Goal: Task Accomplishment & Management: Complete application form

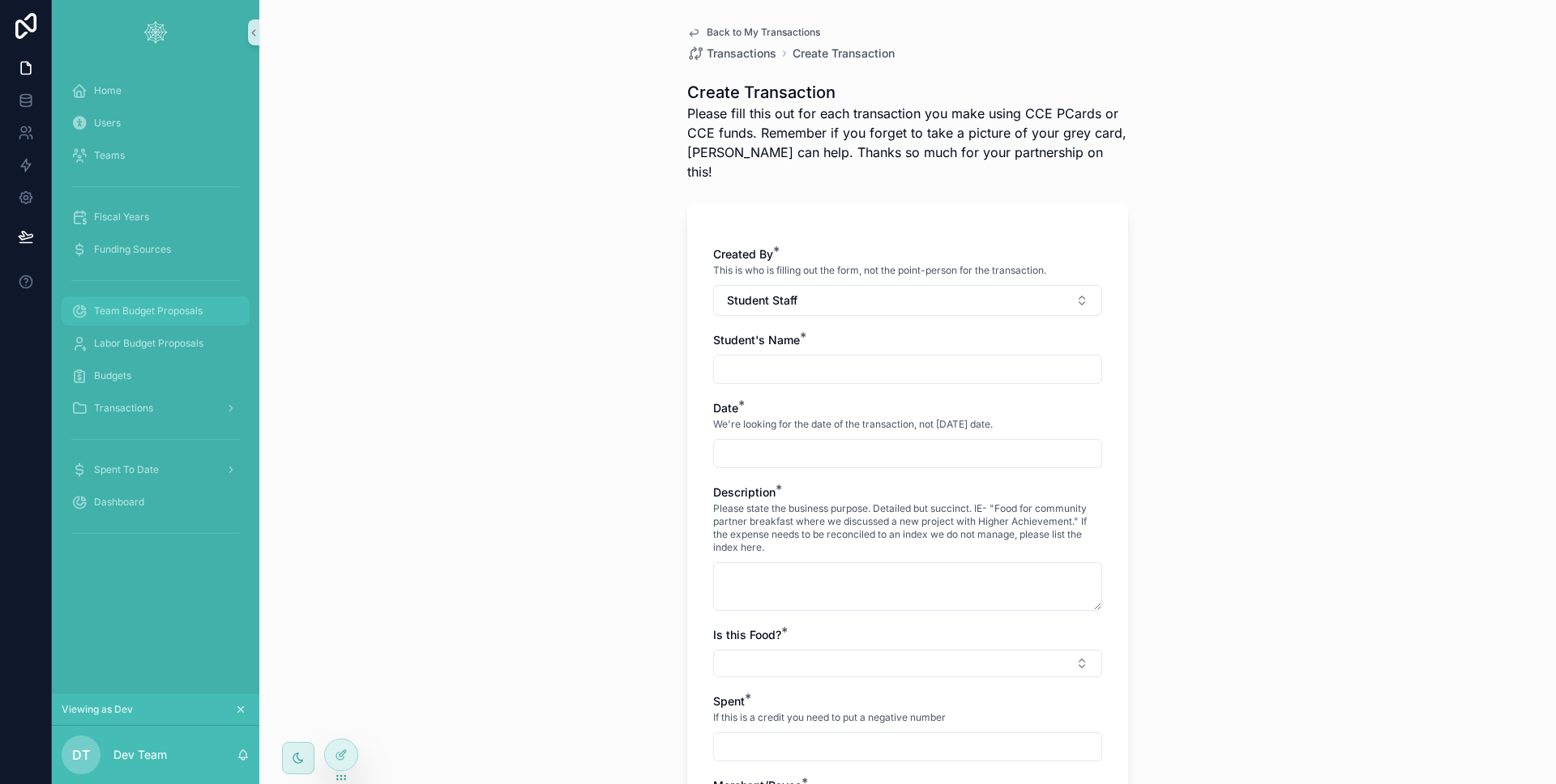
click at [140, 305] on span "Team Budget Proposals" at bounding box center [148, 312] width 109 height 13
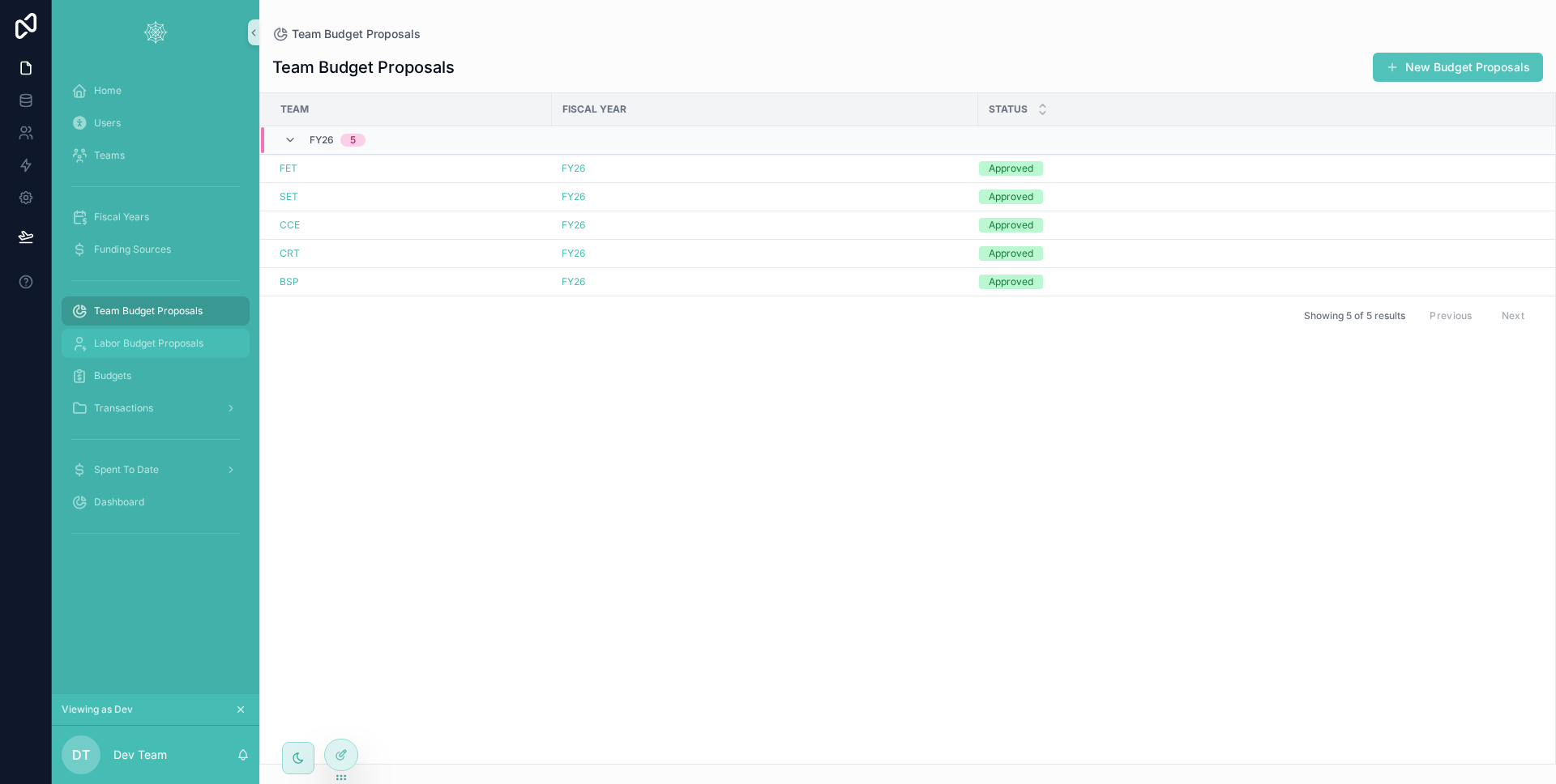
click at [140, 350] on div "Labor Budget Proposals" at bounding box center [155, 343] width 168 height 26
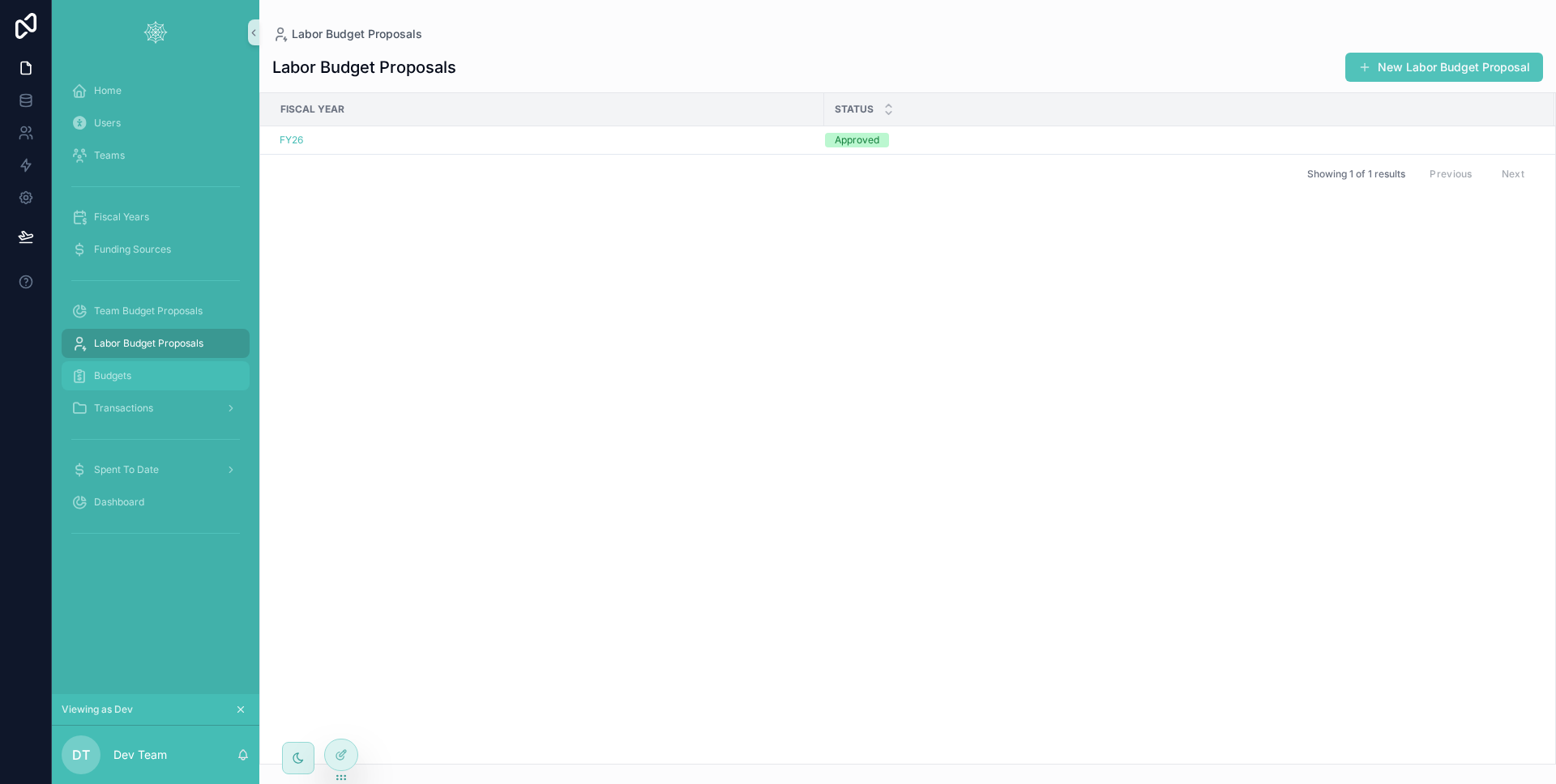
click at [138, 382] on div "Budgets" at bounding box center [155, 376] width 168 height 26
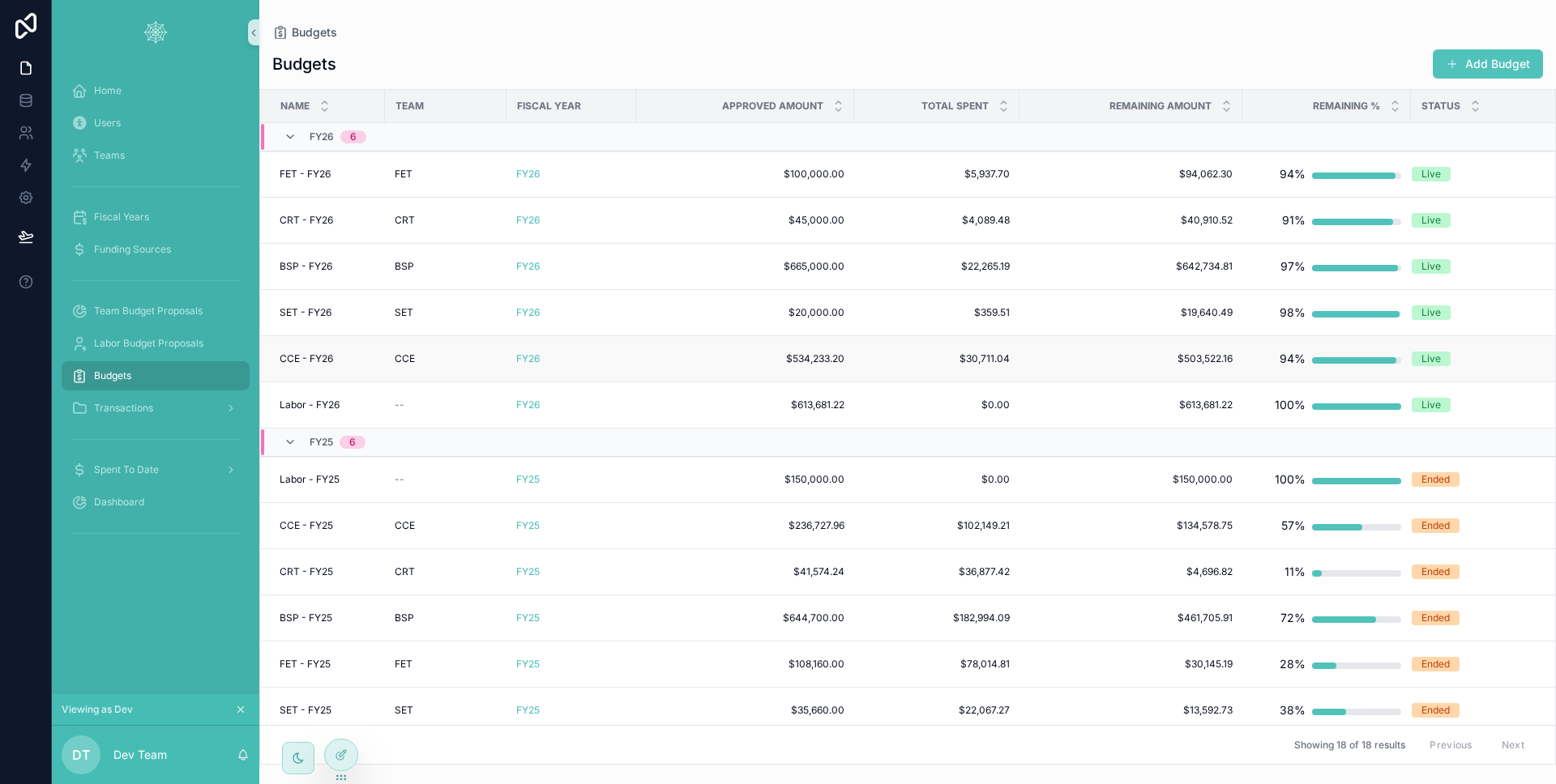
click at [574, 357] on div "FY26" at bounding box center [572, 359] width 110 height 13
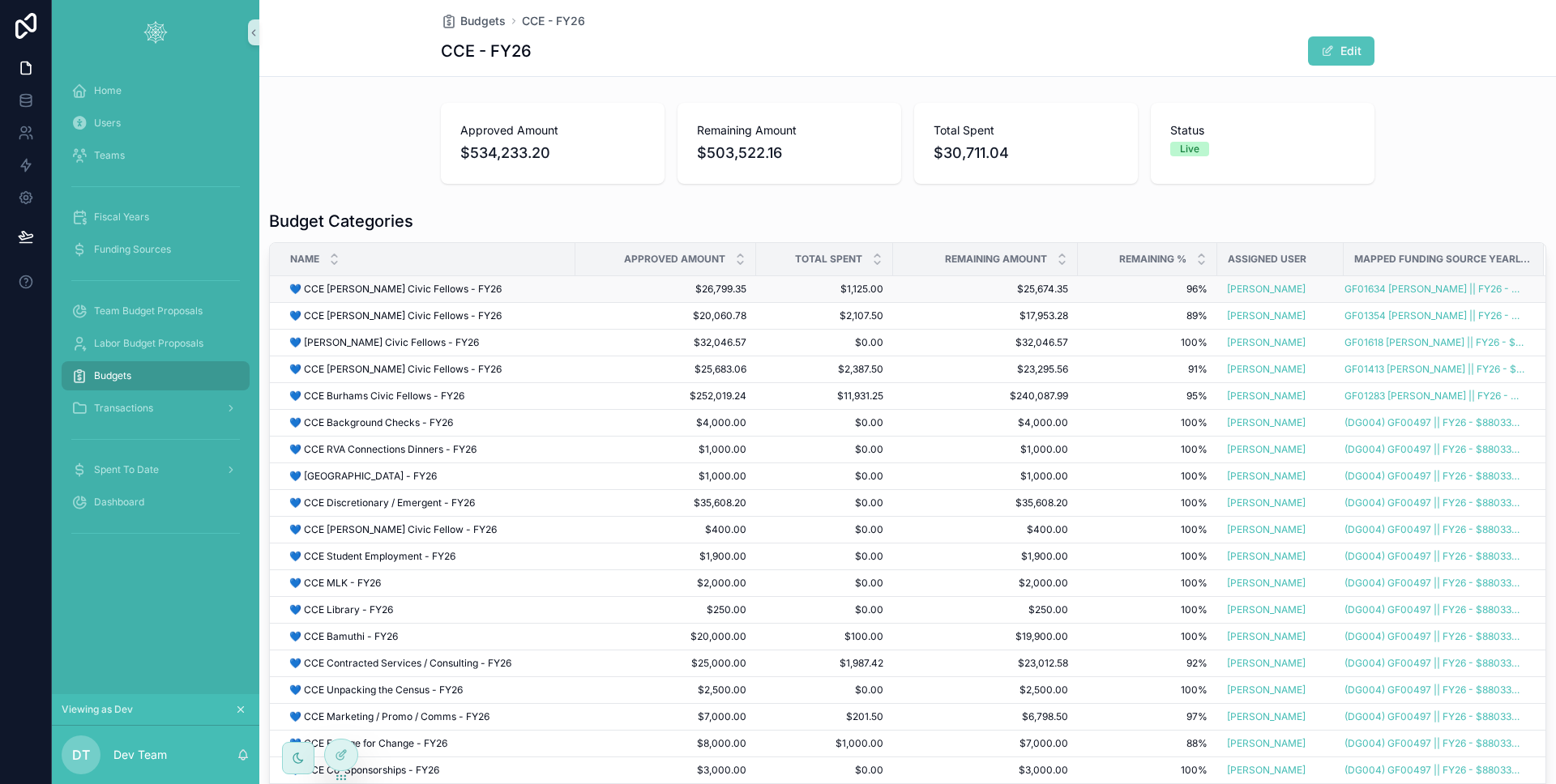
click at [518, 294] on div "💙 CCE Marsh Civic Fellows - FY26 💙 CCE Marsh Civic Fellows - FY26" at bounding box center [427, 289] width 276 height 13
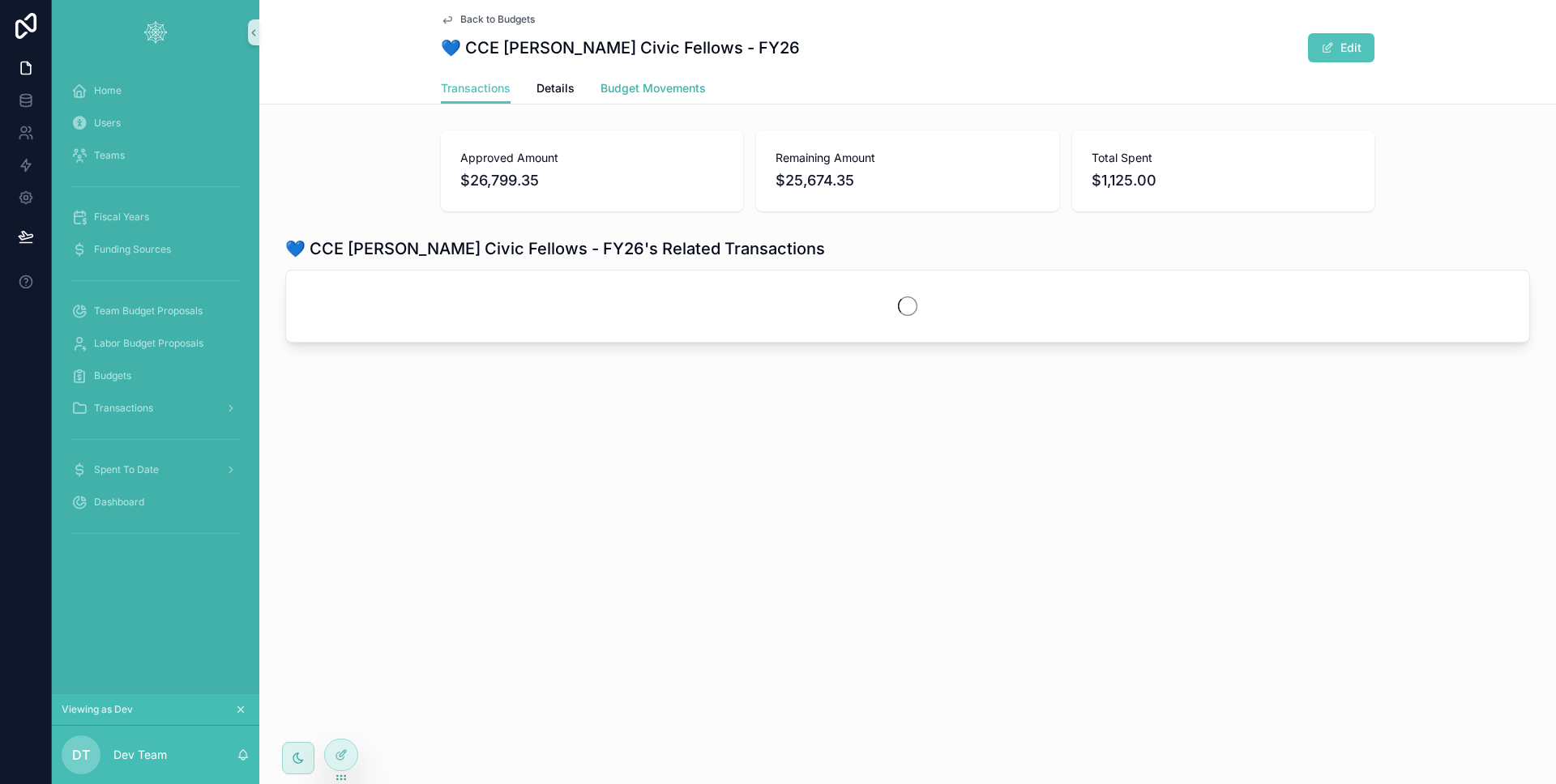
click at [631, 94] on span "Budget Movements" at bounding box center [653, 88] width 106 height 16
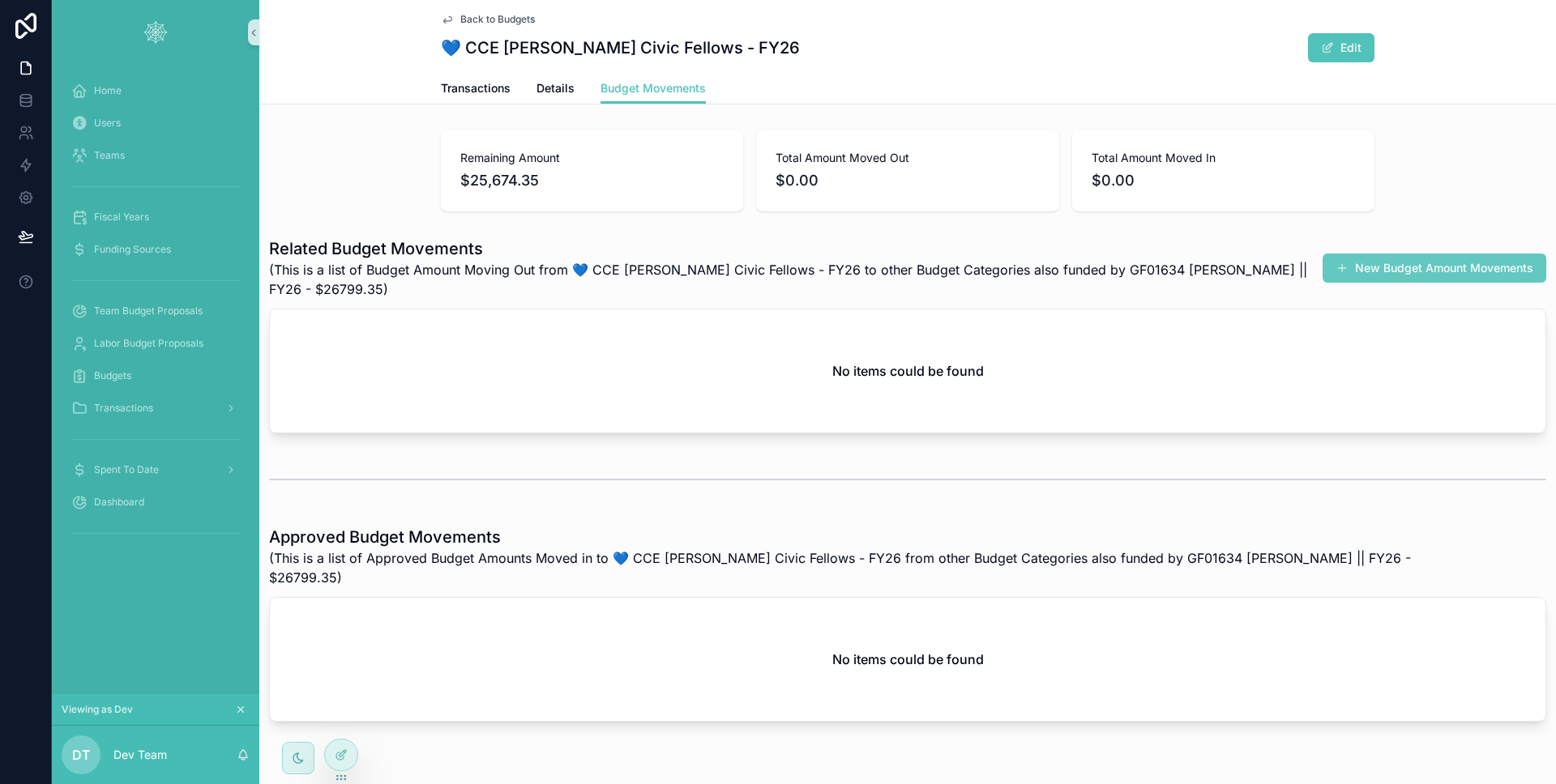
click at [1386, 254] on button "New Budget Amount Movements" at bounding box center [1433, 268] width 224 height 29
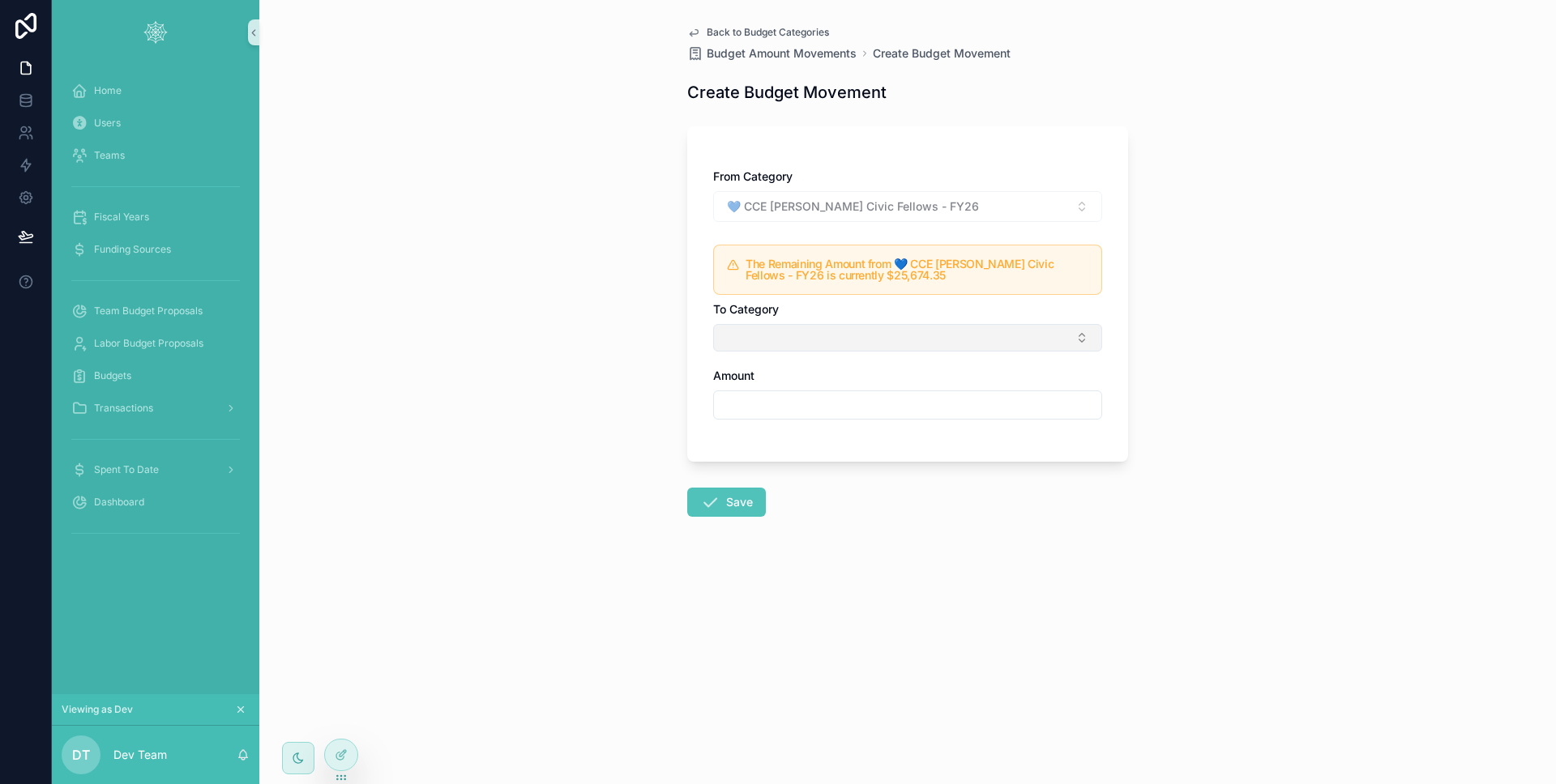
click at [887, 338] on button "Select Button" at bounding box center [908, 337] width 389 height 27
click at [585, 319] on div "Back to Budget Categories Budget Amount Movements Create Budget Movement Create…" at bounding box center [908, 392] width 1297 height 784
click at [807, 341] on button "Select Button" at bounding box center [908, 337] width 389 height 27
click at [596, 397] on div "Back to Budget Categories Budget Amount Movements Create Budget Movement Create…" at bounding box center [908, 392] width 1297 height 784
click at [778, 349] on div "From Category 💙 CCE Marsh Civic Fellows - FY26 The Remaining Amount from 💙 CCE …" at bounding box center [908, 302] width 389 height 268
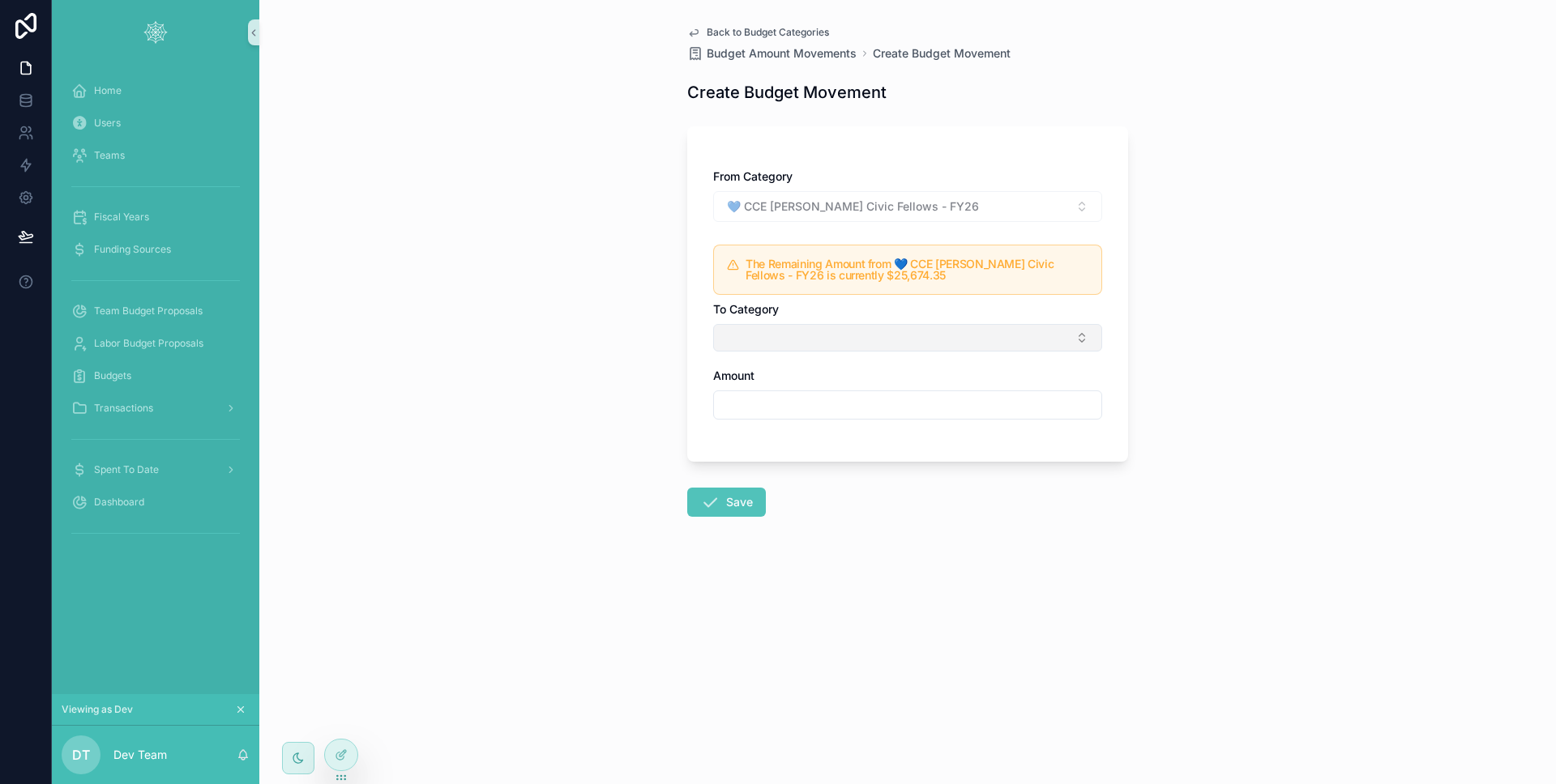
click at [777, 342] on button "Select Button" at bounding box center [908, 337] width 389 height 27
type input "***"
click at [534, 411] on div "Back to Budget Categories Budget Amount Movements Create Budget Movement Create…" at bounding box center [908, 392] width 1297 height 784
click at [338, 729] on div at bounding box center [342, 720] width 26 height 26
click at [341, 724] on icon at bounding box center [342, 720] width 13 height 13
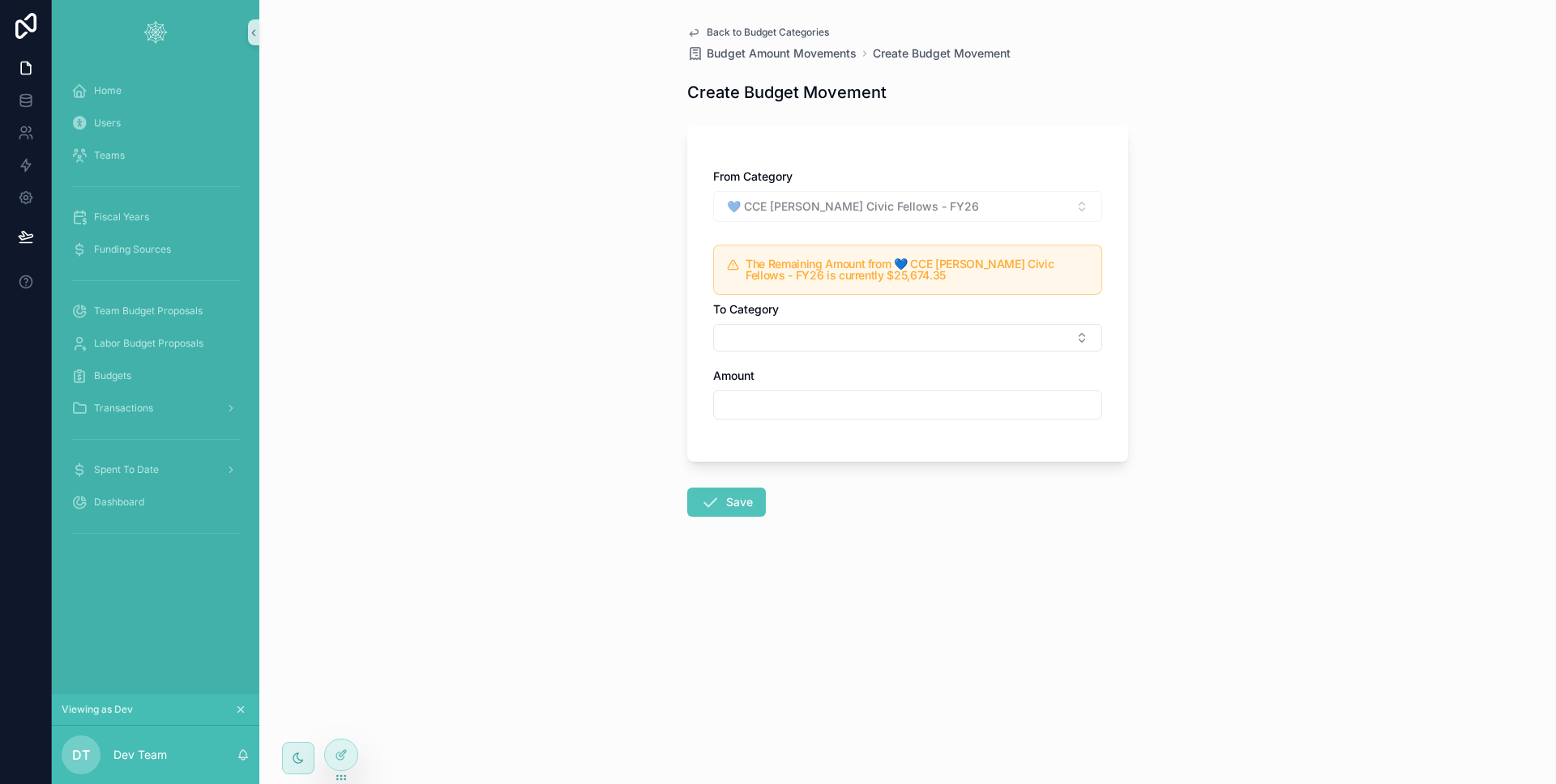
drag, startPoint x: 220, startPoint y: 651, endPoint x: 214, endPoint y: 640, distance: 12.5
click at [218, 648] on div "Home Users Teams Fiscal Years Funding Sources Team Budget Proposals Labor Budge…" at bounding box center [155, 379] width 208 height 630
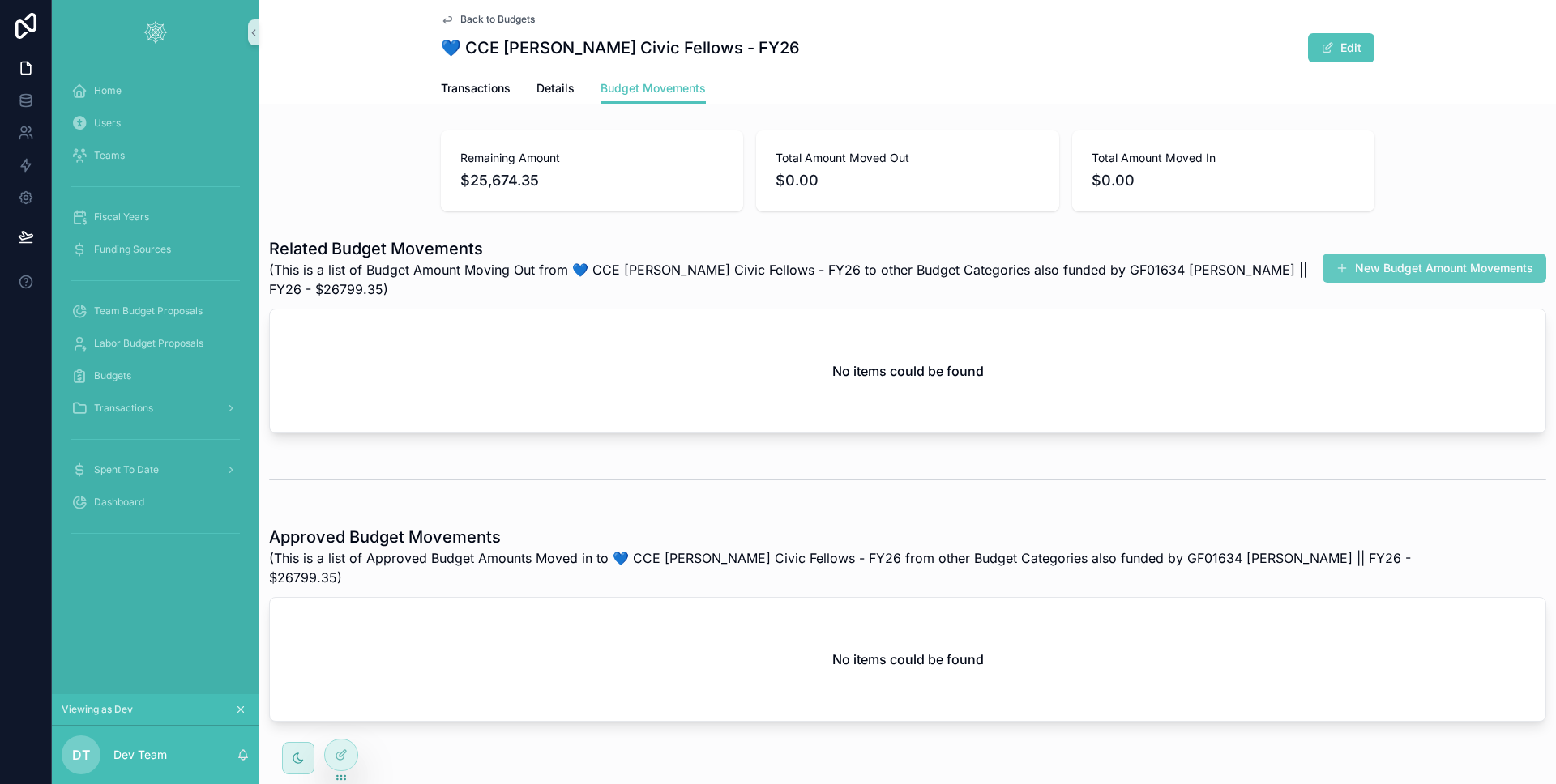
click at [1331, 267] on button "New Budget Amount Movements" at bounding box center [1433, 268] width 224 height 29
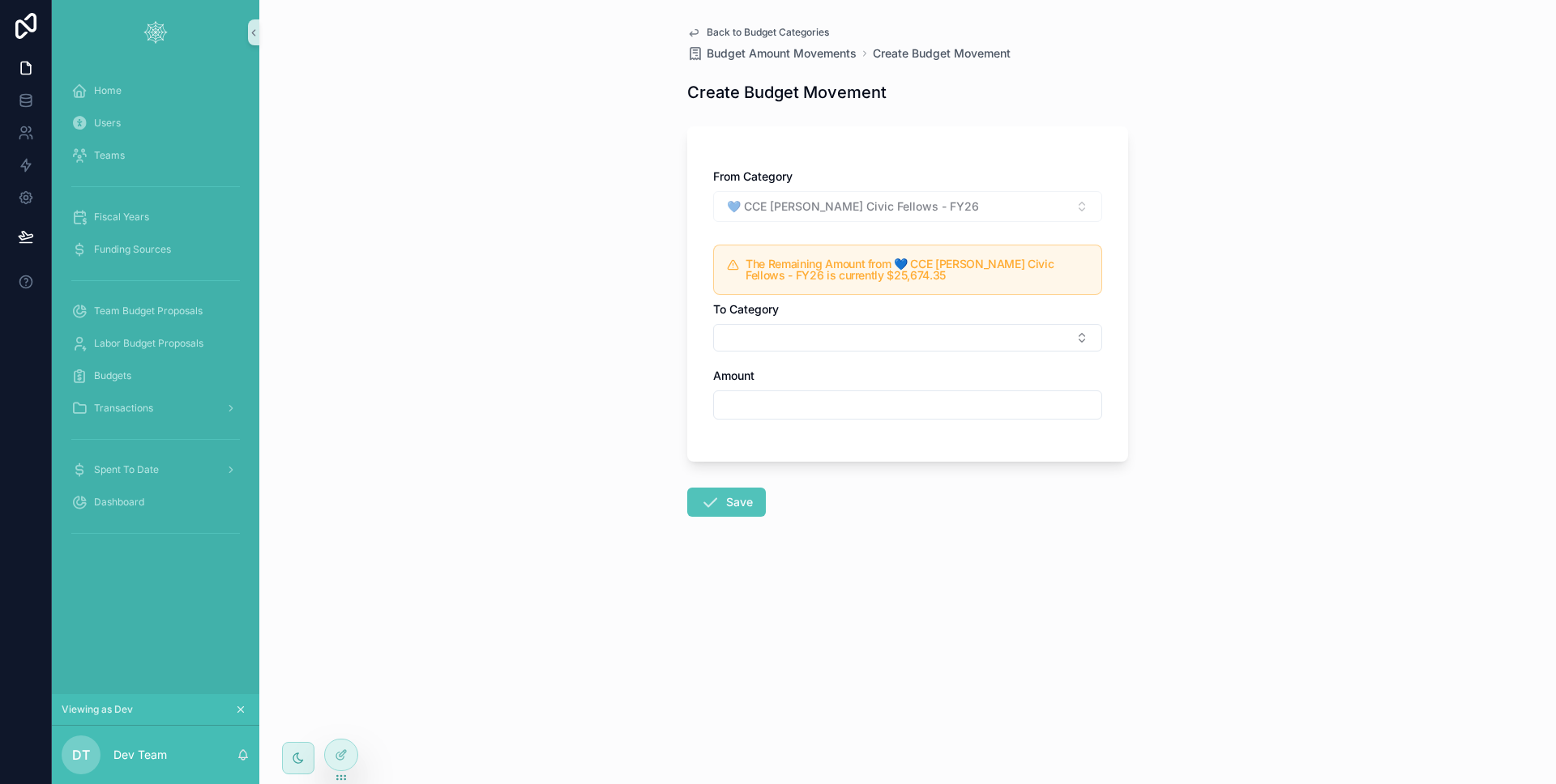
click at [832, 352] on div "From Category 💙 CCE Marsh Civic Fellows - FY26 The Remaining Amount from 💙 CCE …" at bounding box center [908, 302] width 389 height 268
click at [833, 344] on button "Select Button" at bounding box center [908, 337] width 389 height 27
click at [834, 343] on button "Select Button" at bounding box center [908, 337] width 389 height 27
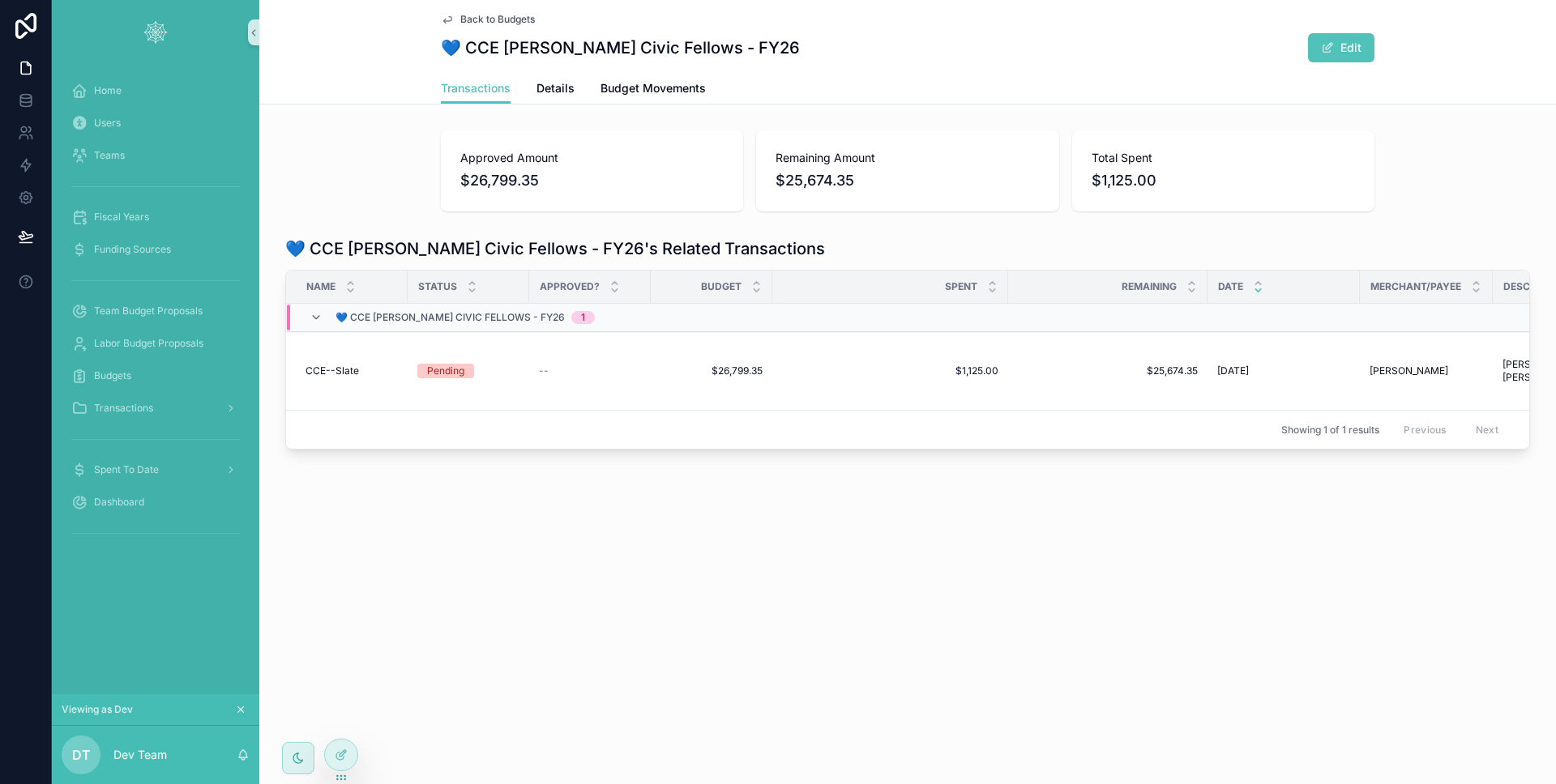
scroll to position [0, 1]
click at [657, 105] on div "Back to Budgets 💙 CCE Marsh Civic Fellows - FY26 Edit Transactions Transactions…" at bounding box center [908, 280] width 1297 height 559
click at [655, 97] on link "Budget Movements" at bounding box center [653, 90] width 106 height 33
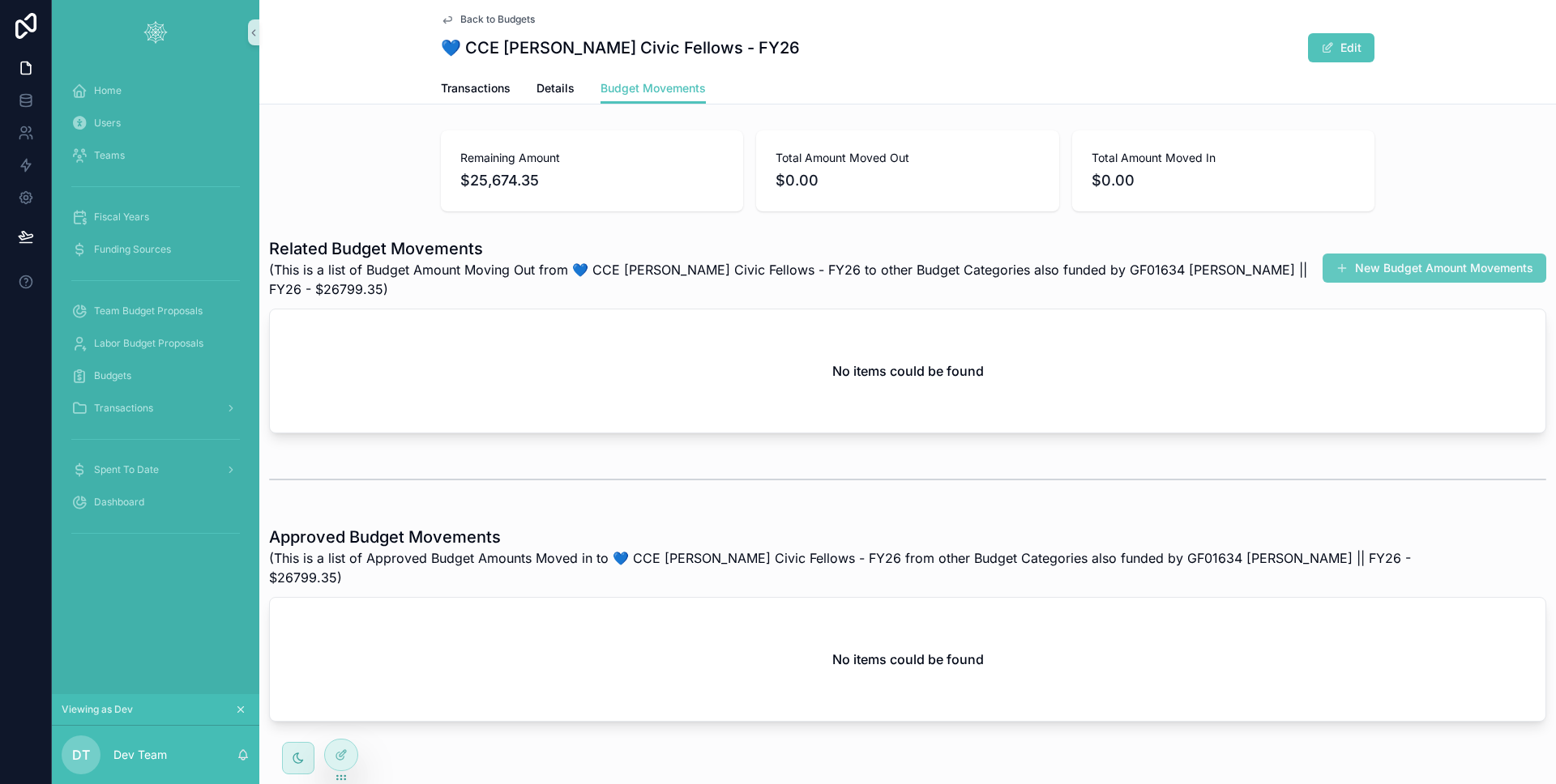
click at [1439, 265] on button "New Budget Amount Movements" at bounding box center [1433, 268] width 224 height 29
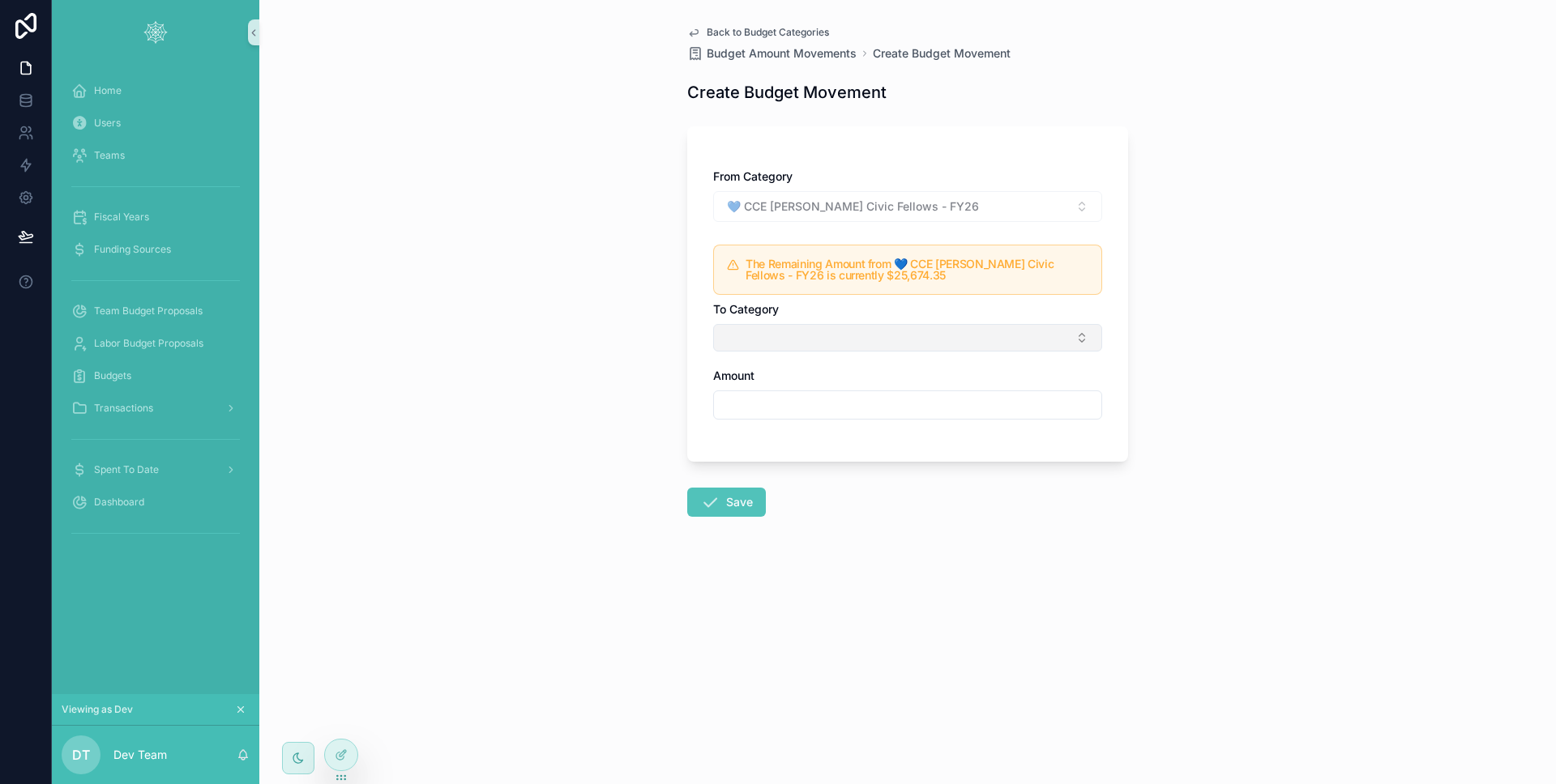
click at [880, 351] on button "Select Button" at bounding box center [908, 337] width 389 height 27
click at [154, 384] on div "Budgets" at bounding box center [155, 376] width 168 height 26
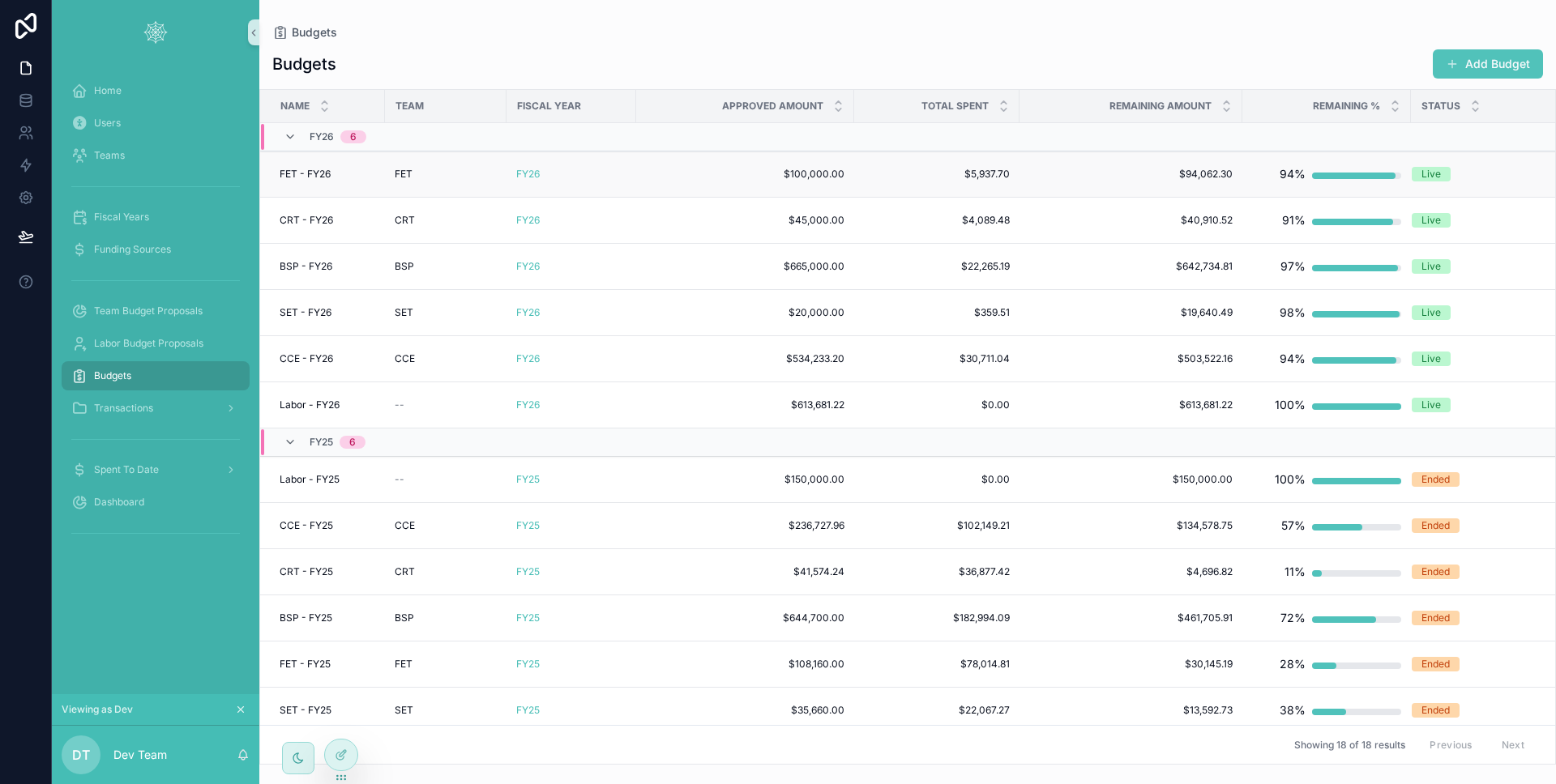
click at [418, 179] on div "FET" at bounding box center [445, 174] width 102 height 13
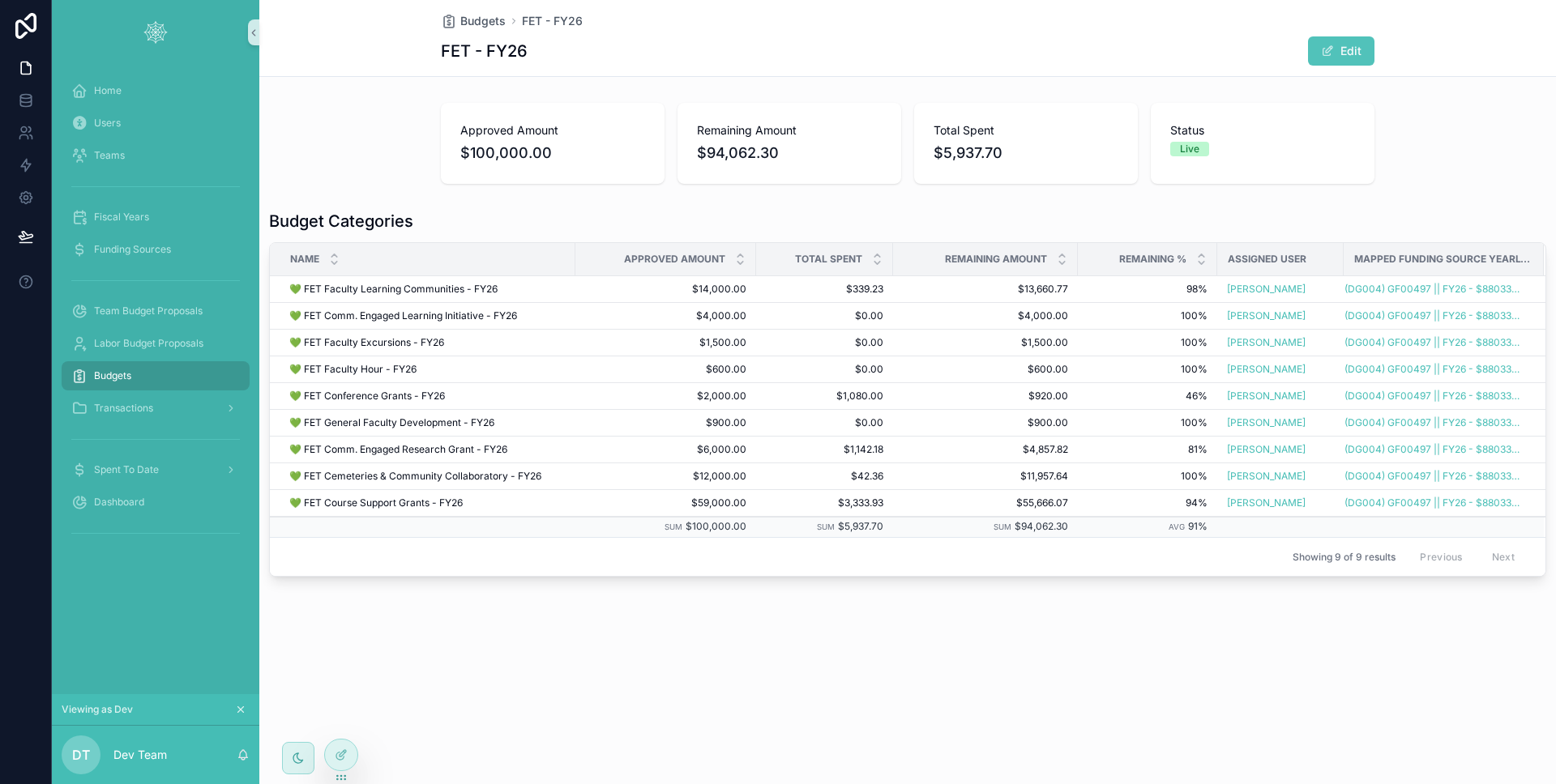
click at [148, 372] on div "Budgets" at bounding box center [155, 376] width 168 height 26
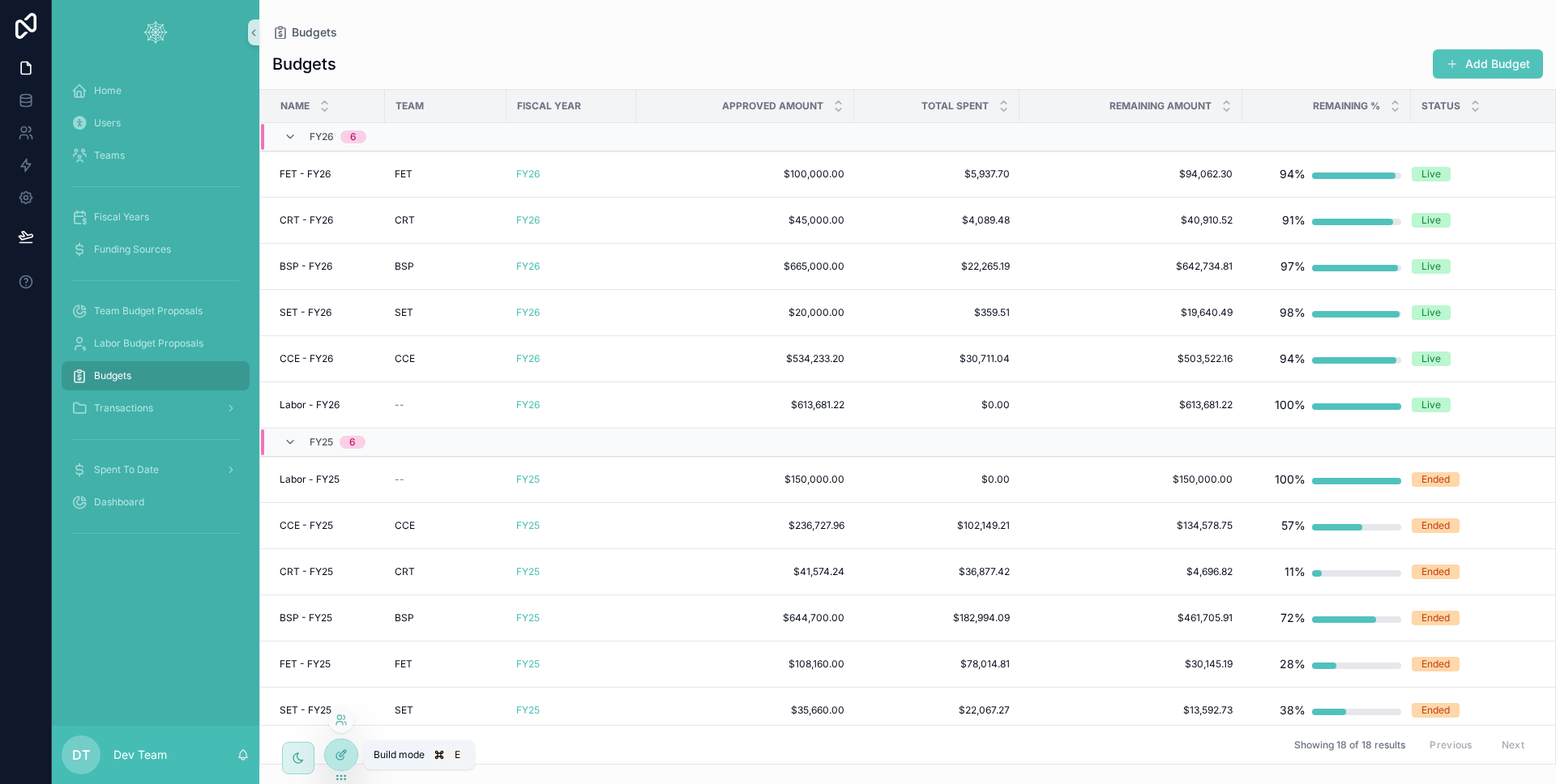
click at [342, 744] on div at bounding box center [341, 755] width 33 height 31
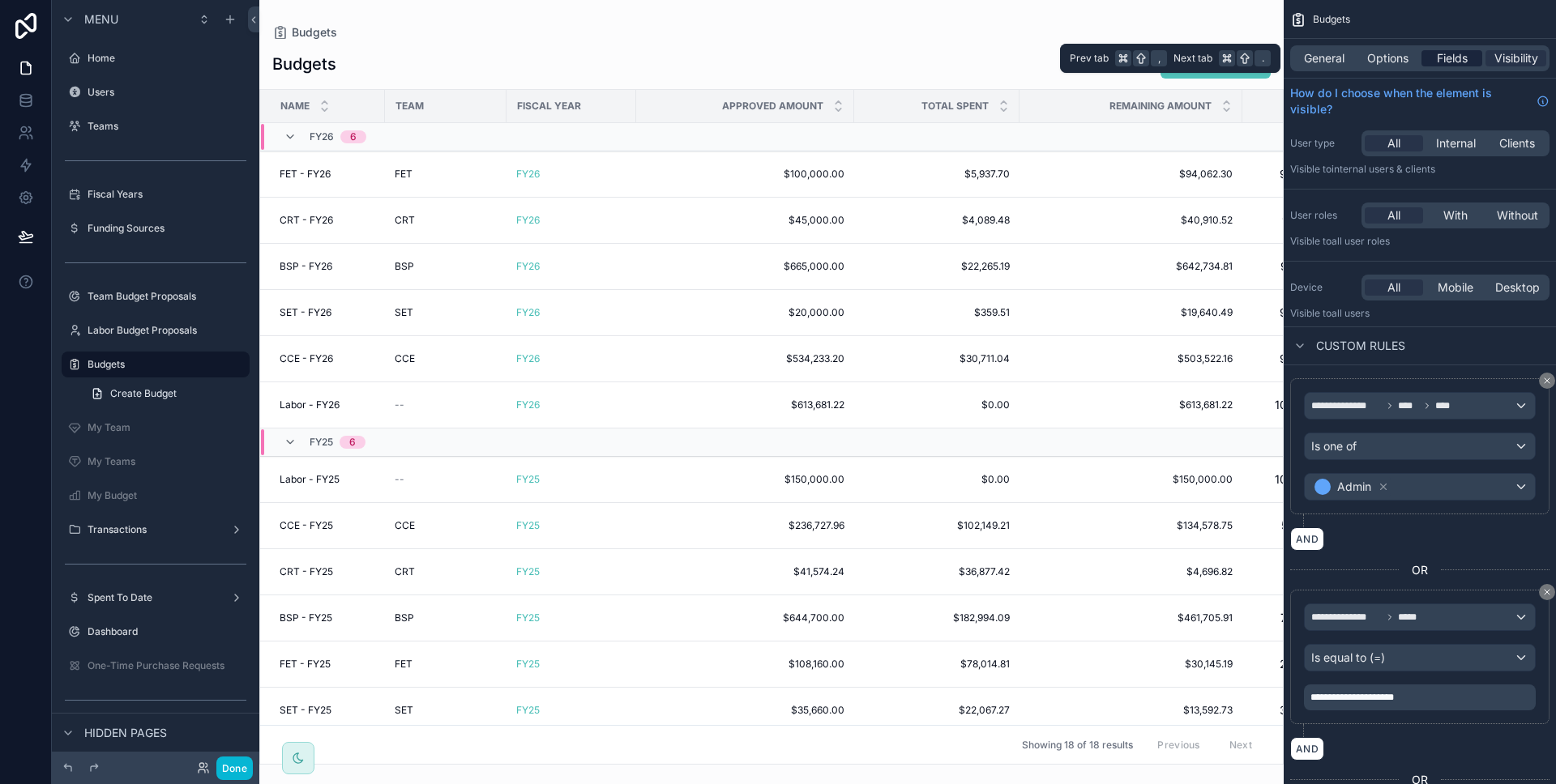
click at [1442, 64] on span "Fields" at bounding box center [1452, 58] width 31 height 16
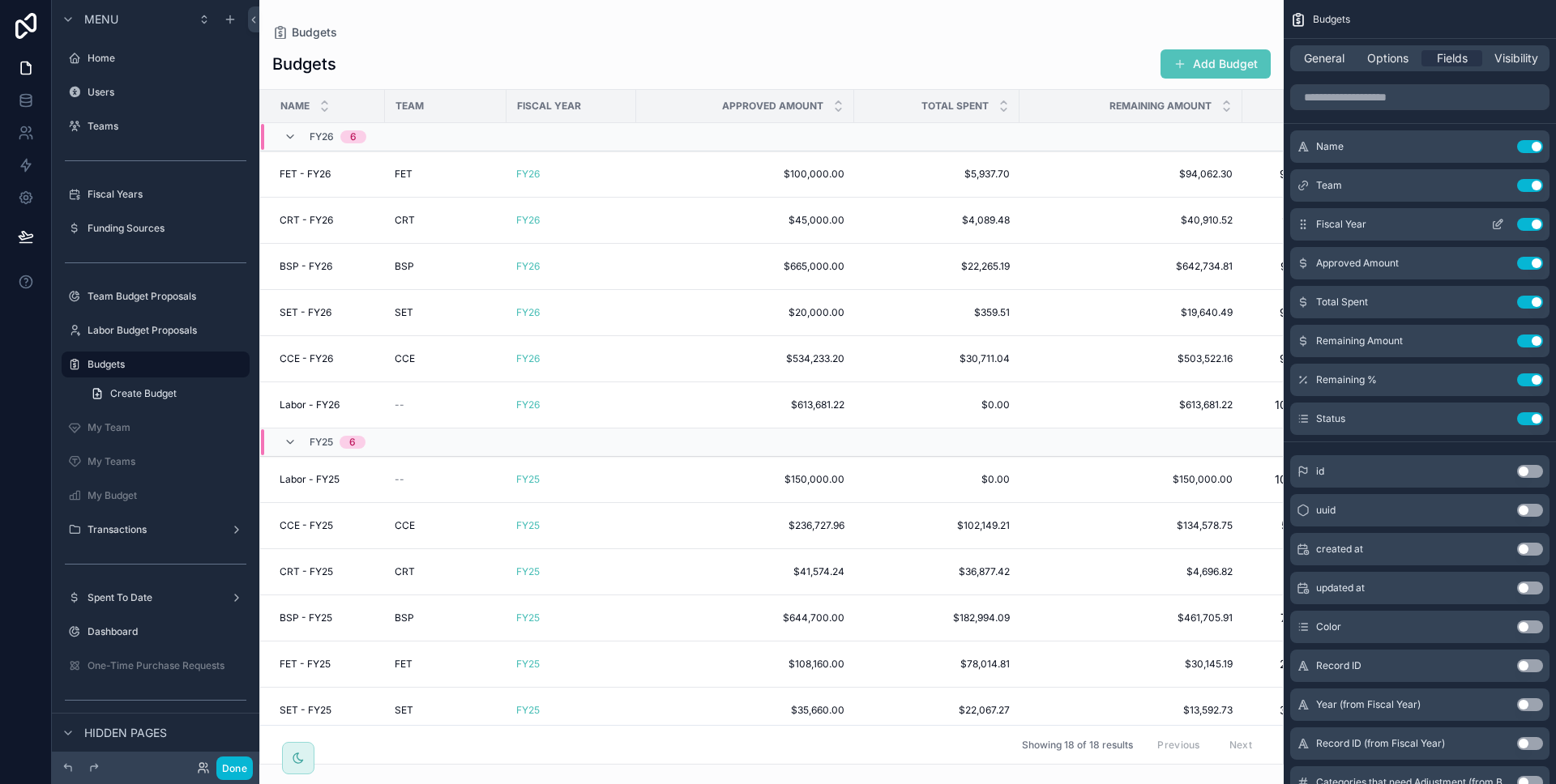
click at [1489, 226] on button "scrollable content" at bounding box center [1498, 225] width 26 height 13
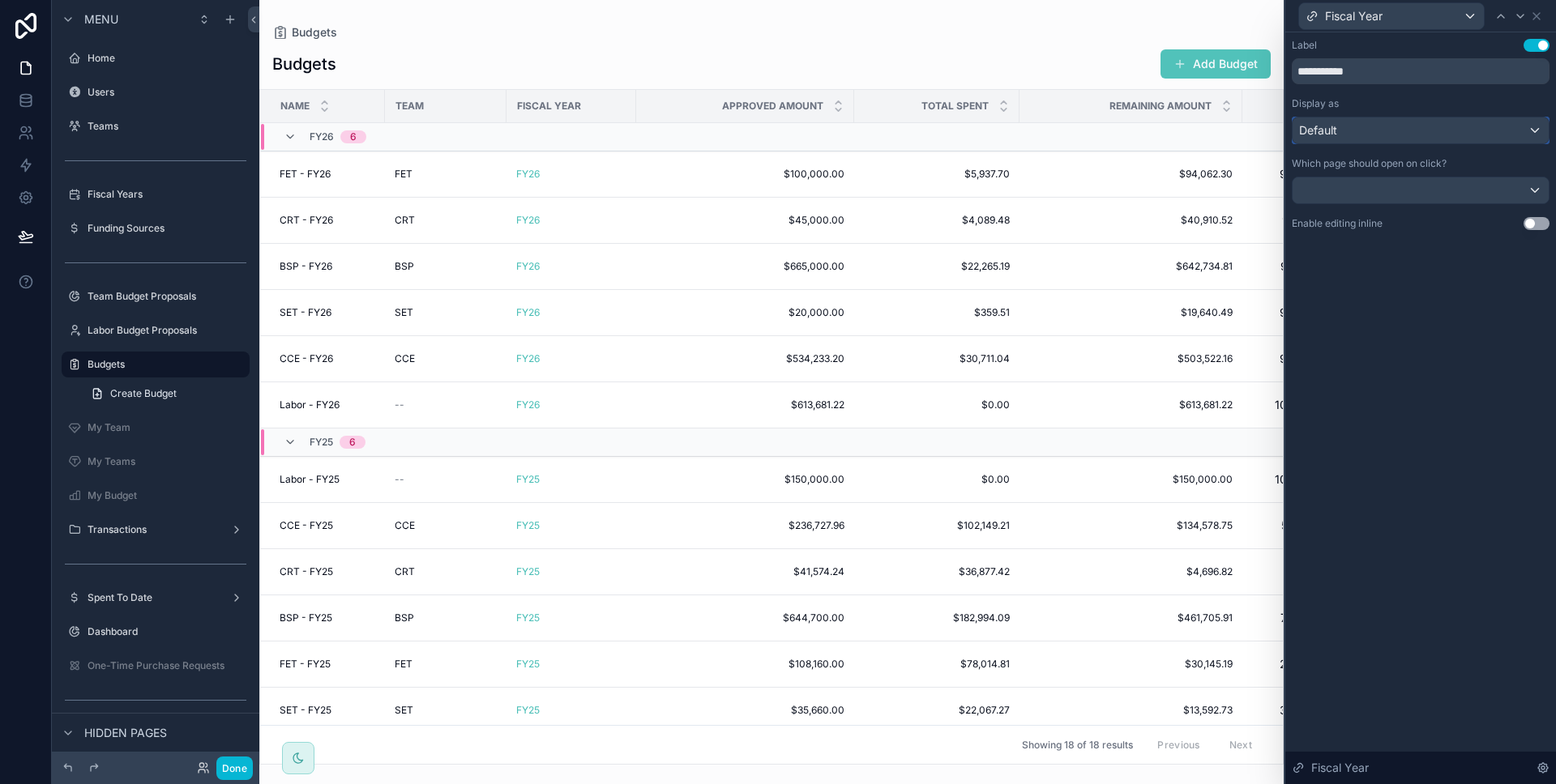
click at [1316, 123] on span "Default" at bounding box center [1317, 130] width 38 height 16
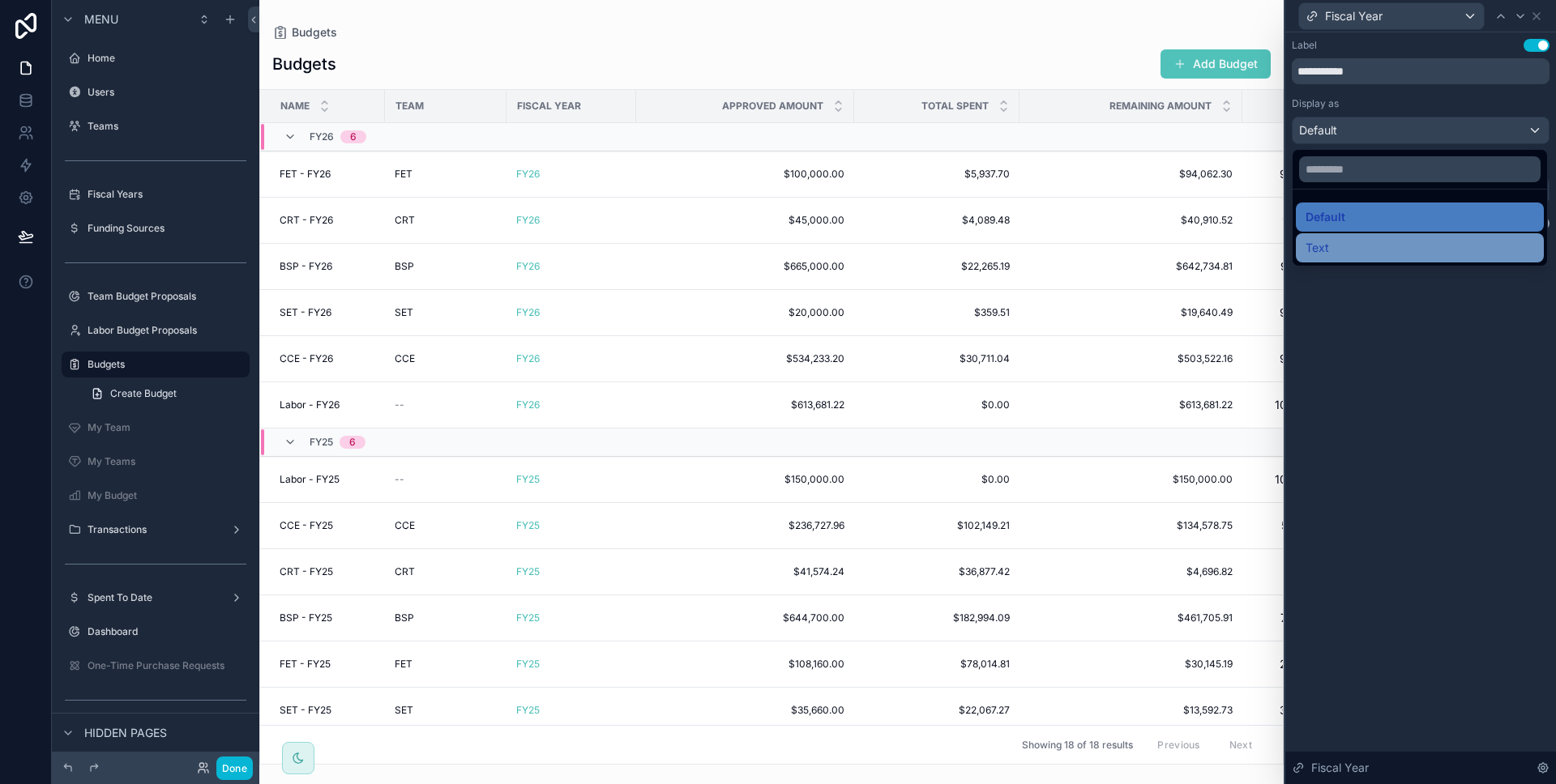
click at [1333, 239] on div "Text" at bounding box center [1419, 248] width 228 height 20
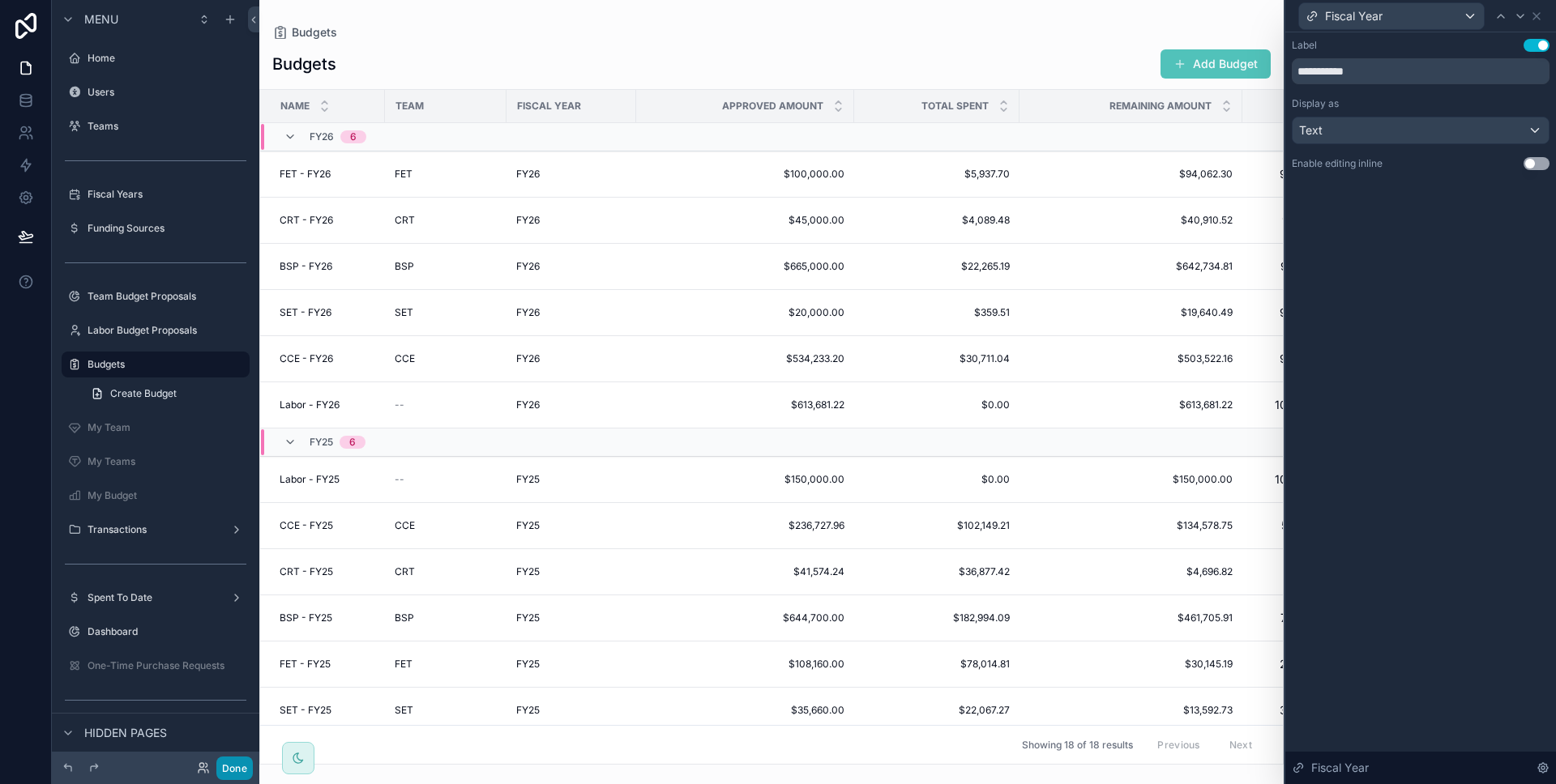
click at [245, 760] on button "Done" at bounding box center [234, 768] width 36 height 23
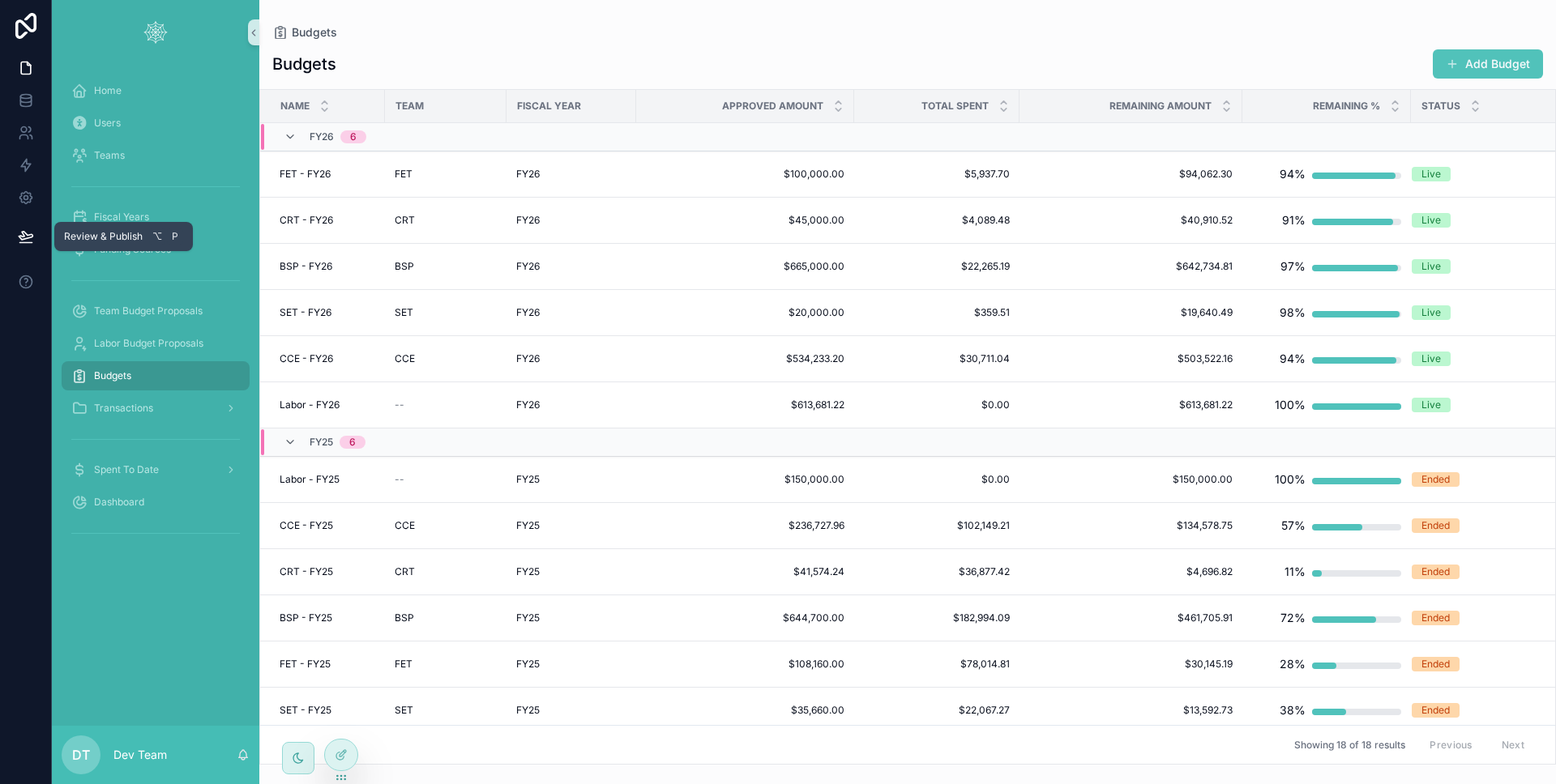
click at [16, 236] on button at bounding box center [26, 237] width 36 height 46
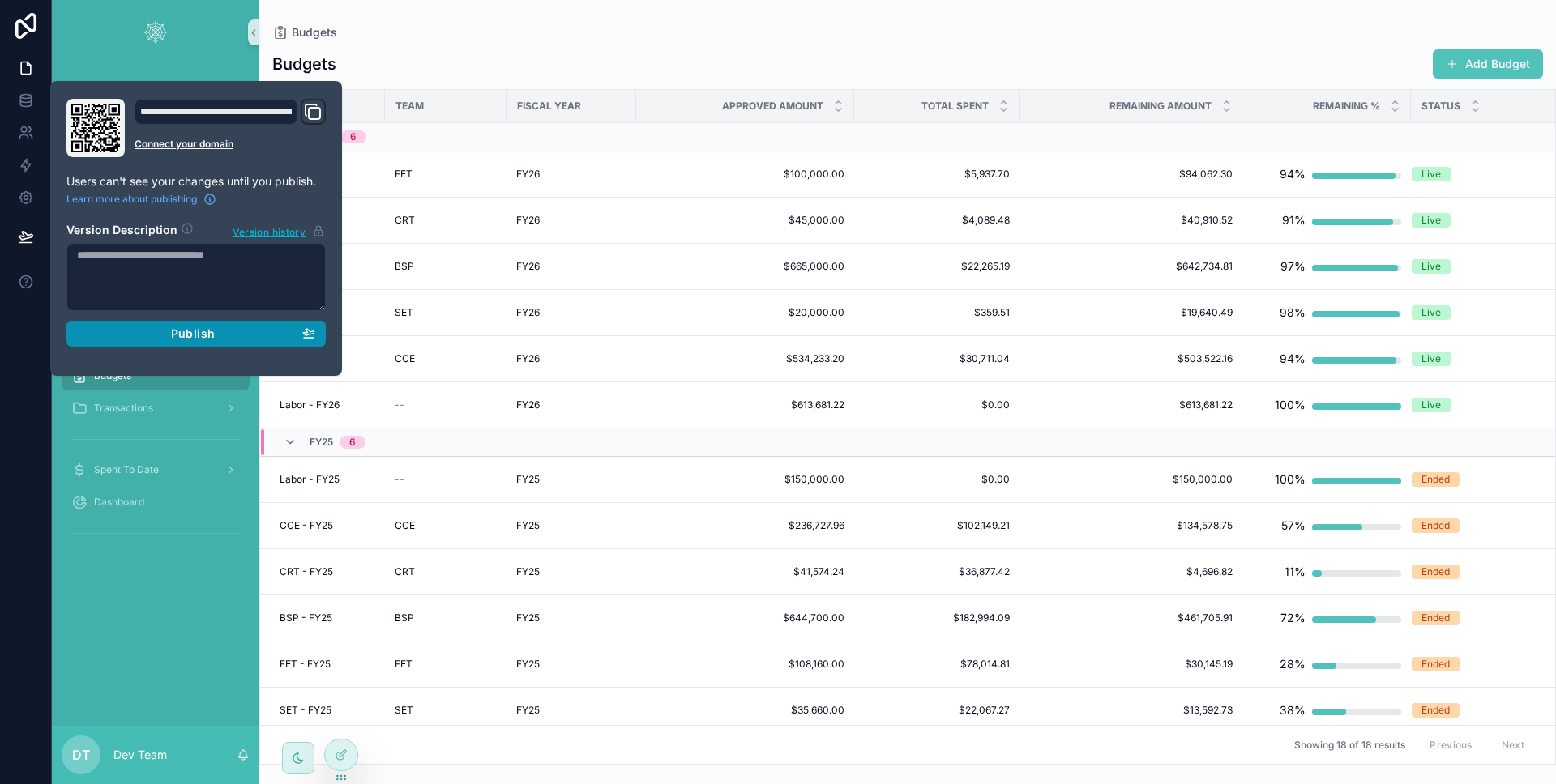
click at [147, 345] on button "Publish" at bounding box center [196, 334] width 259 height 26
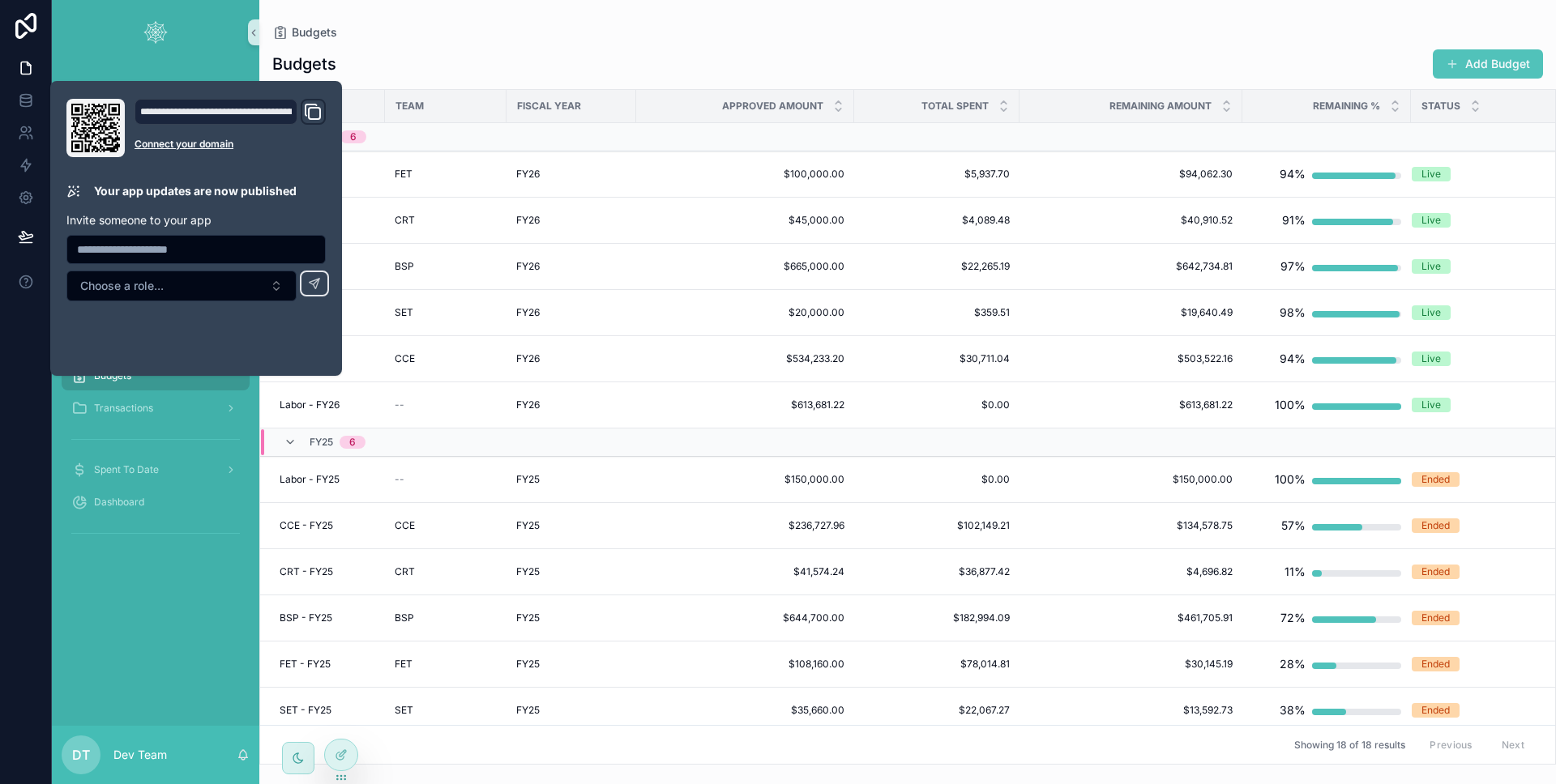
click at [66, 591] on div "Home Users Teams Fiscal Years Funding Sources Team Budget Proposals Labor Budge…" at bounding box center [155, 395] width 208 height 661
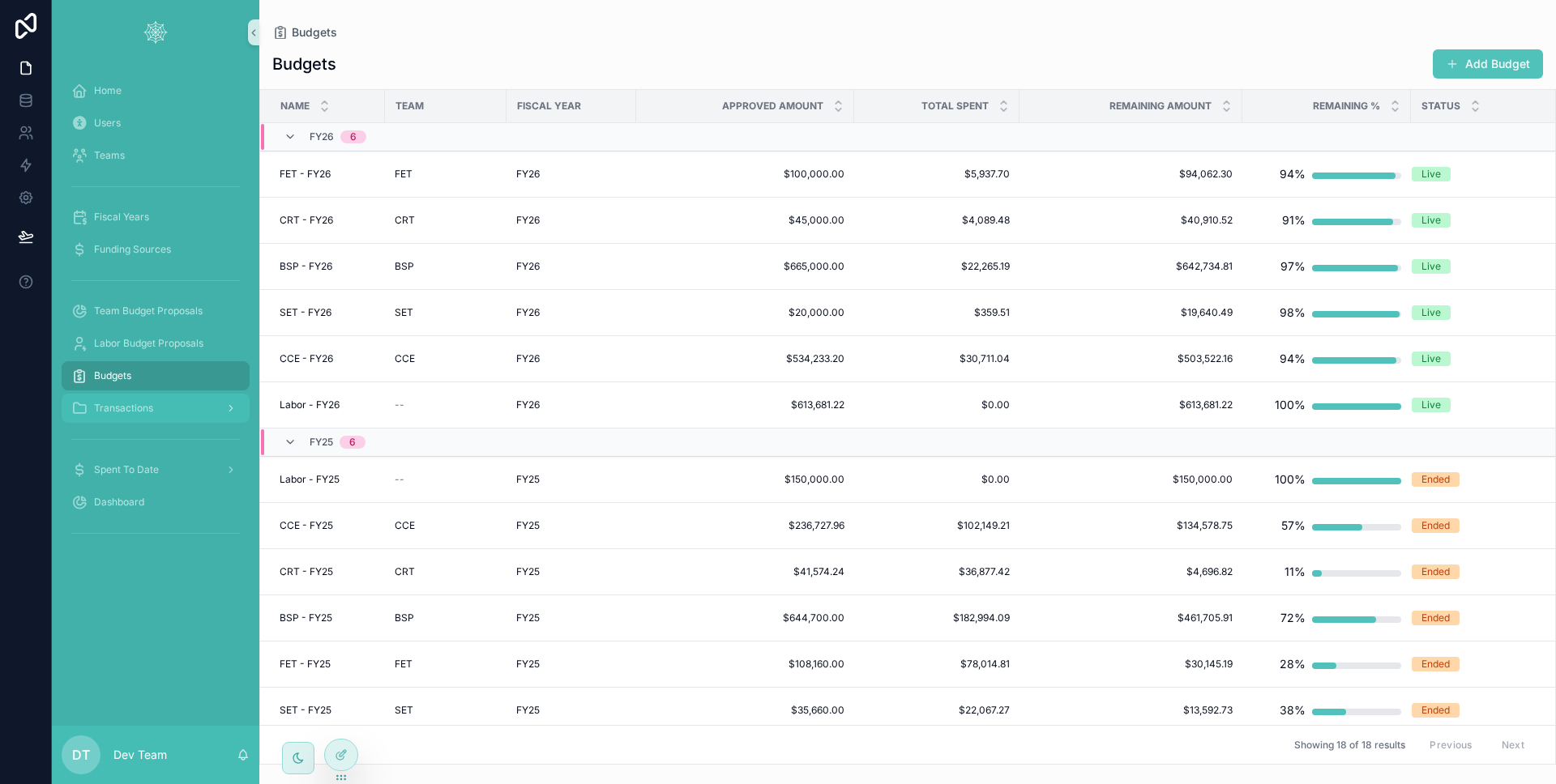
click at [130, 411] on span "Transactions" at bounding box center [123, 409] width 59 height 13
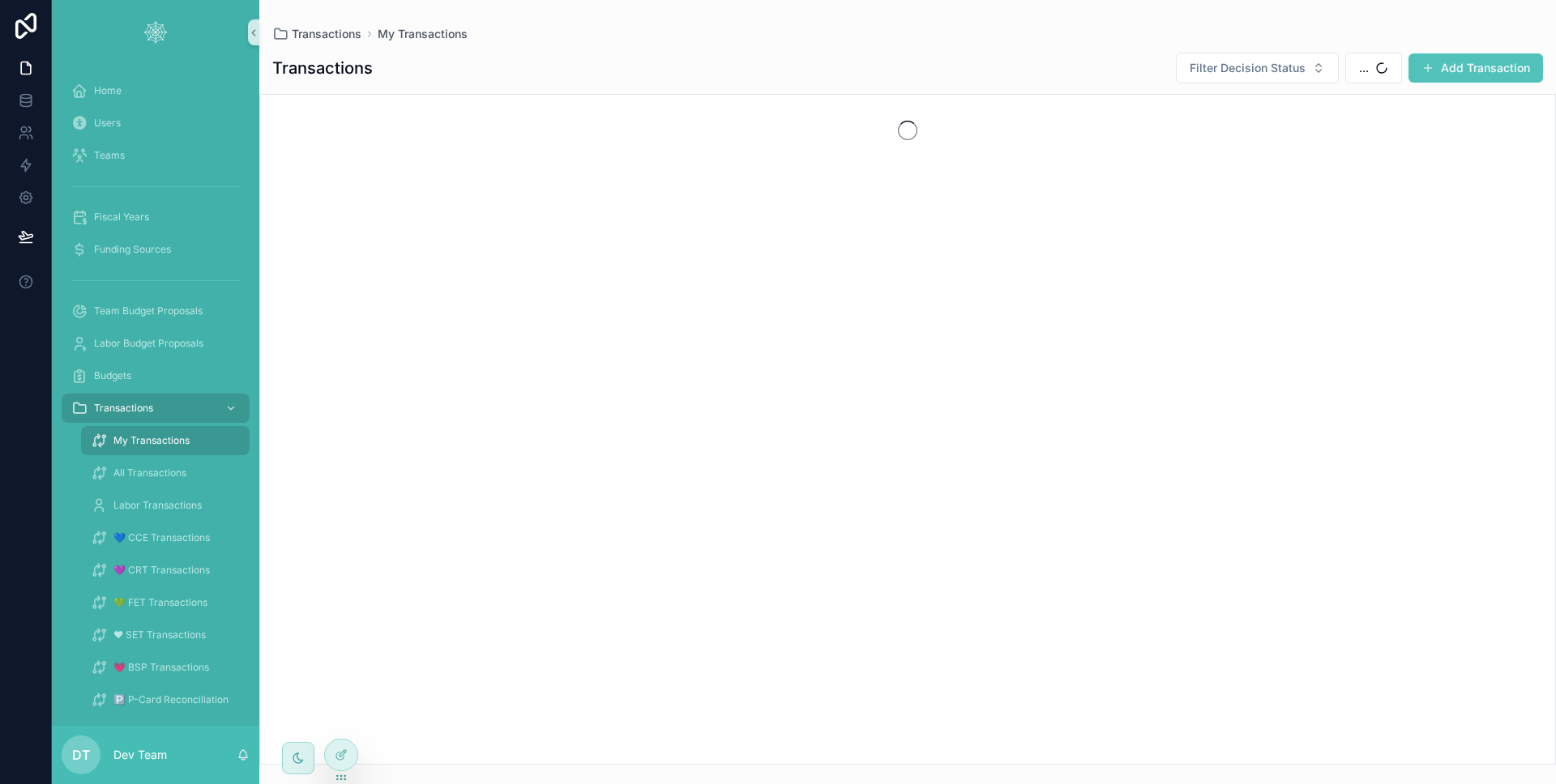
click at [1459, 66] on button "Add Transaction" at bounding box center [1476, 67] width 135 height 29
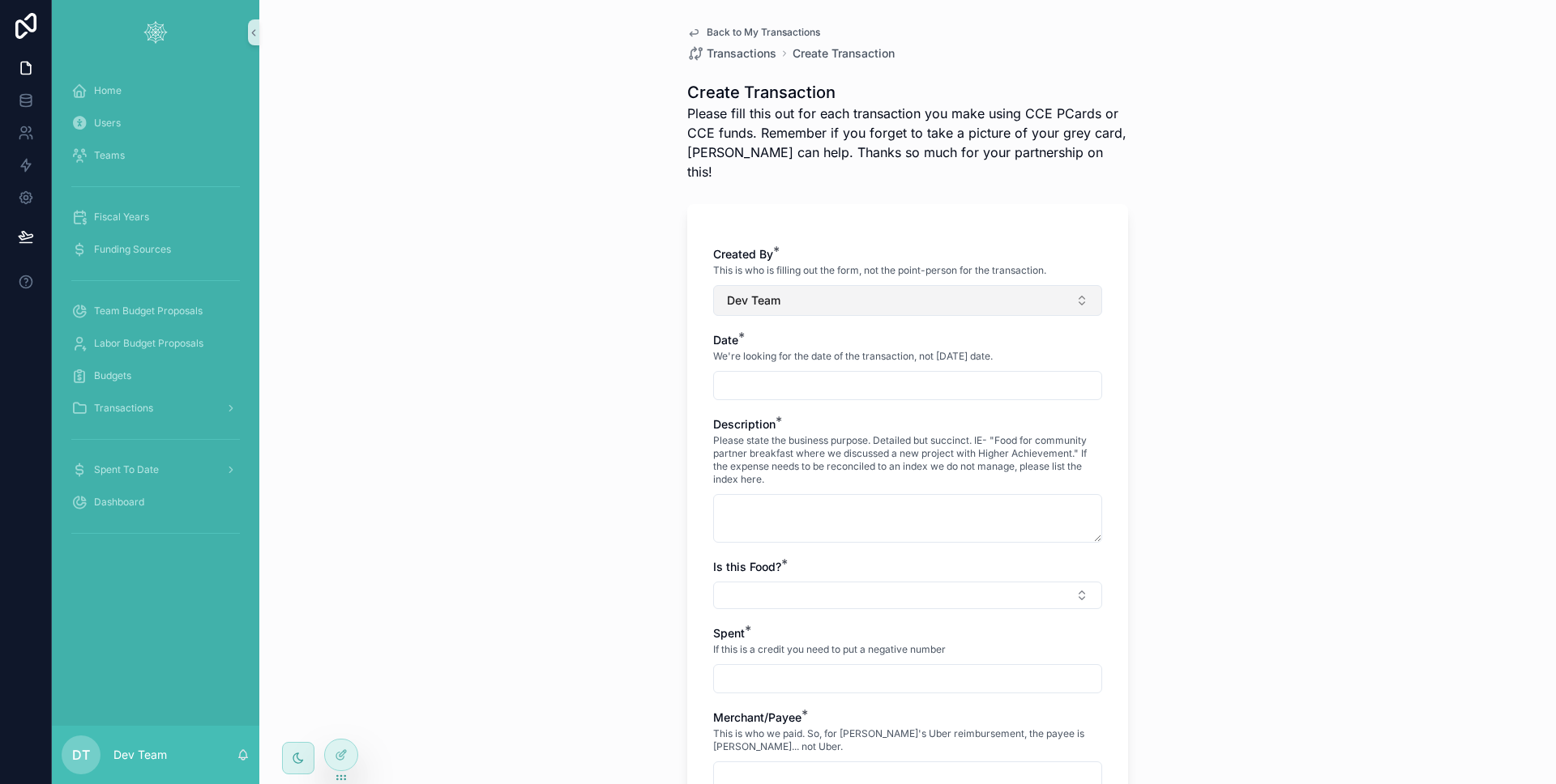
click at [929, 285] on button "Dev Team" at bounding box center [908, 300] width 389 height 31
click at [440, 341] on div "Back to My Transactions Transactions Create Transaction Create Transaction Plea…" at bounding box center [908, 392] width 1297 height 784
click at [128, 364] on div "Budgets" at bounding box center [155, 376] width 168 height 26
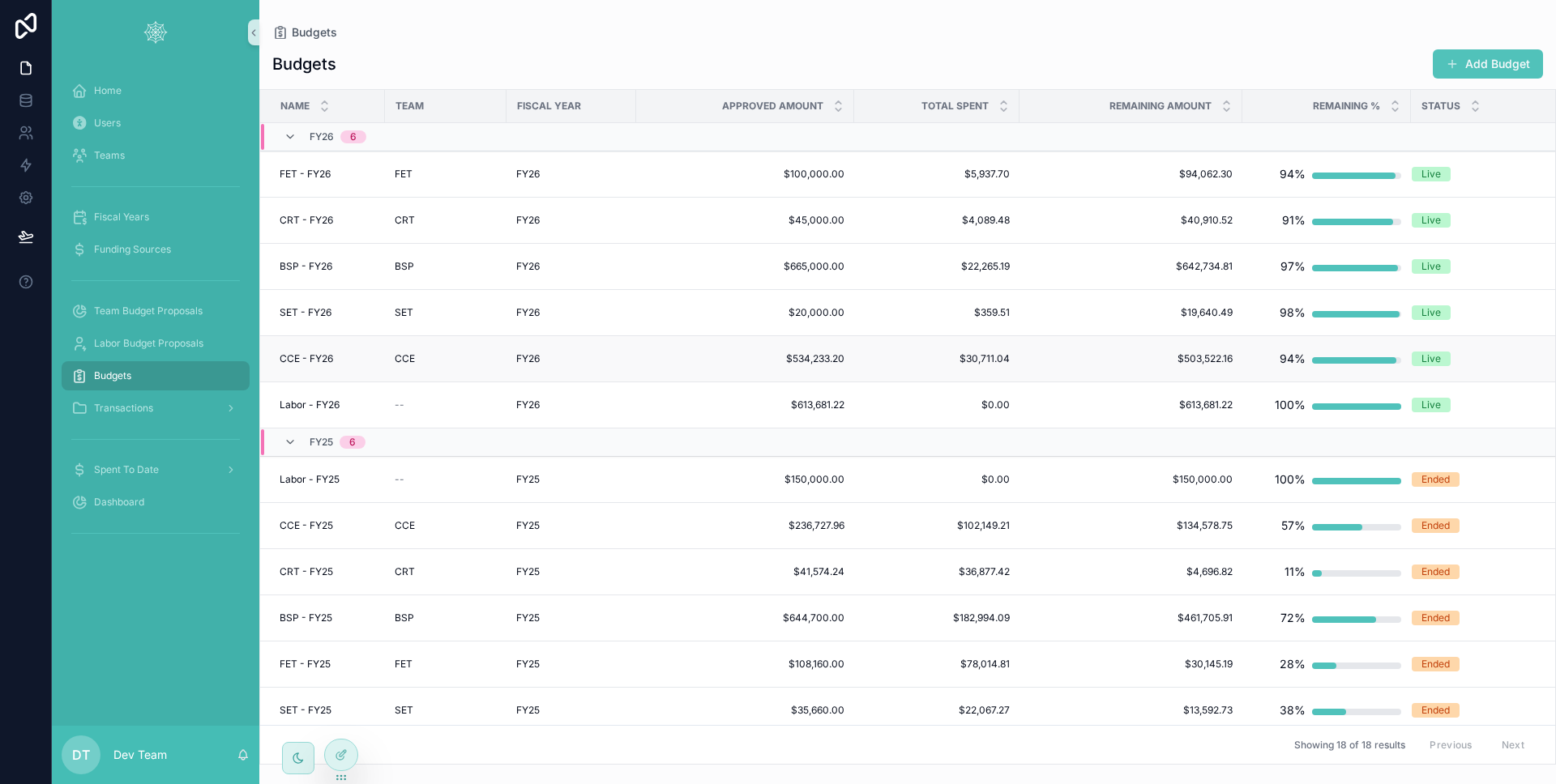
click at [441, 347] on td "CCE" at bounding box center [445, 358] width 122 height 46
click at [440, 358] on div "CCE" at bounding box center [445, 359] width 102 height 13
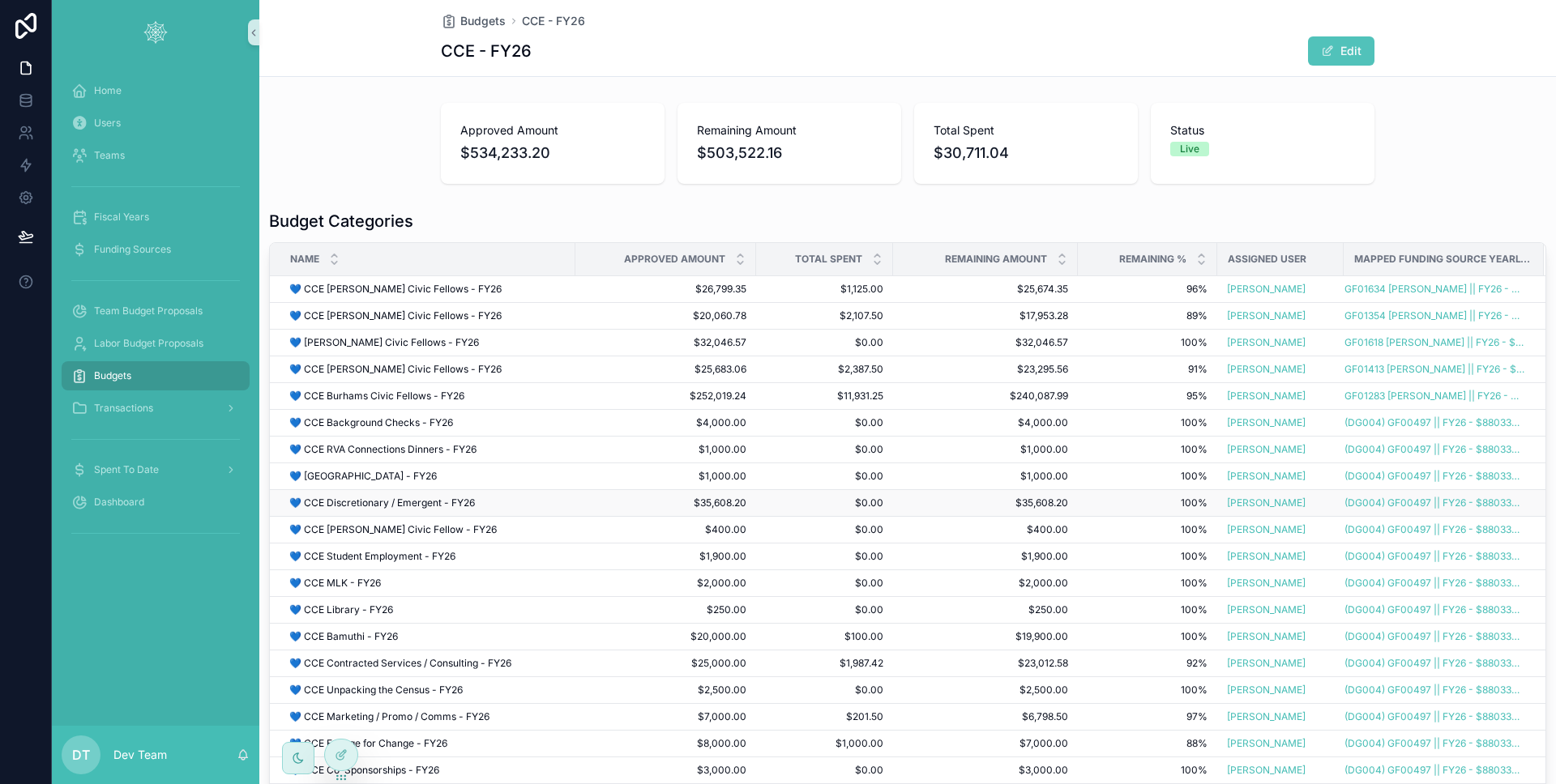
click at [481, 501] on div "💙 CCE Discretionary / Emergent - FY26 💙 CCE Discretionary / Emergent - FY26" at bounding box center [427, 503] width 276 height 13
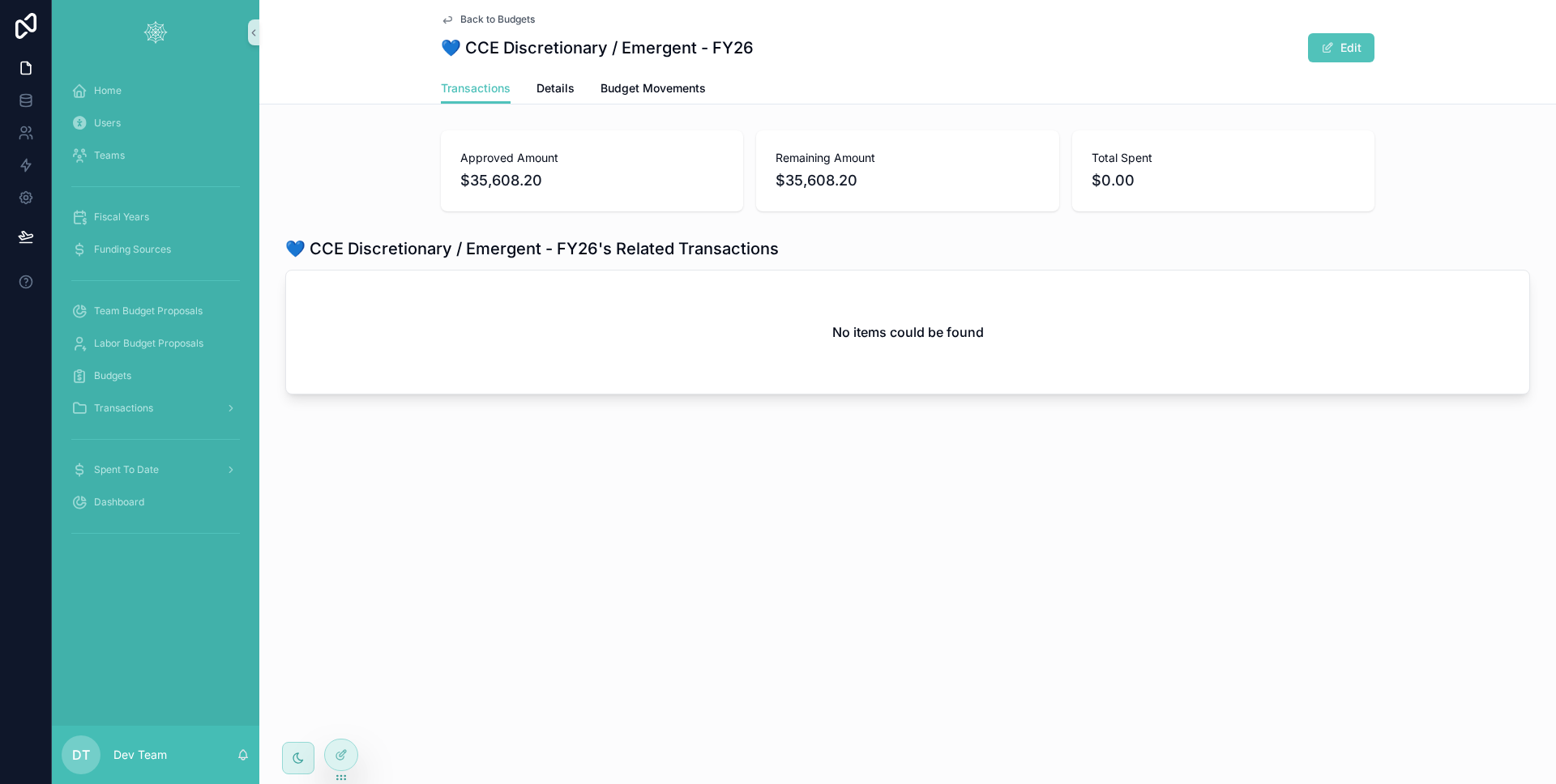
click at [693, 104] on div "Back to Budgets 💙 CCE Discretionary / Emergent - FY26 Edit Transactions Transac…" at bounding box center [908, 52] width 1297 height 105
click at [692, 100] on link "Budget Movements" at bounding box center [653, 90] width 106 height 33
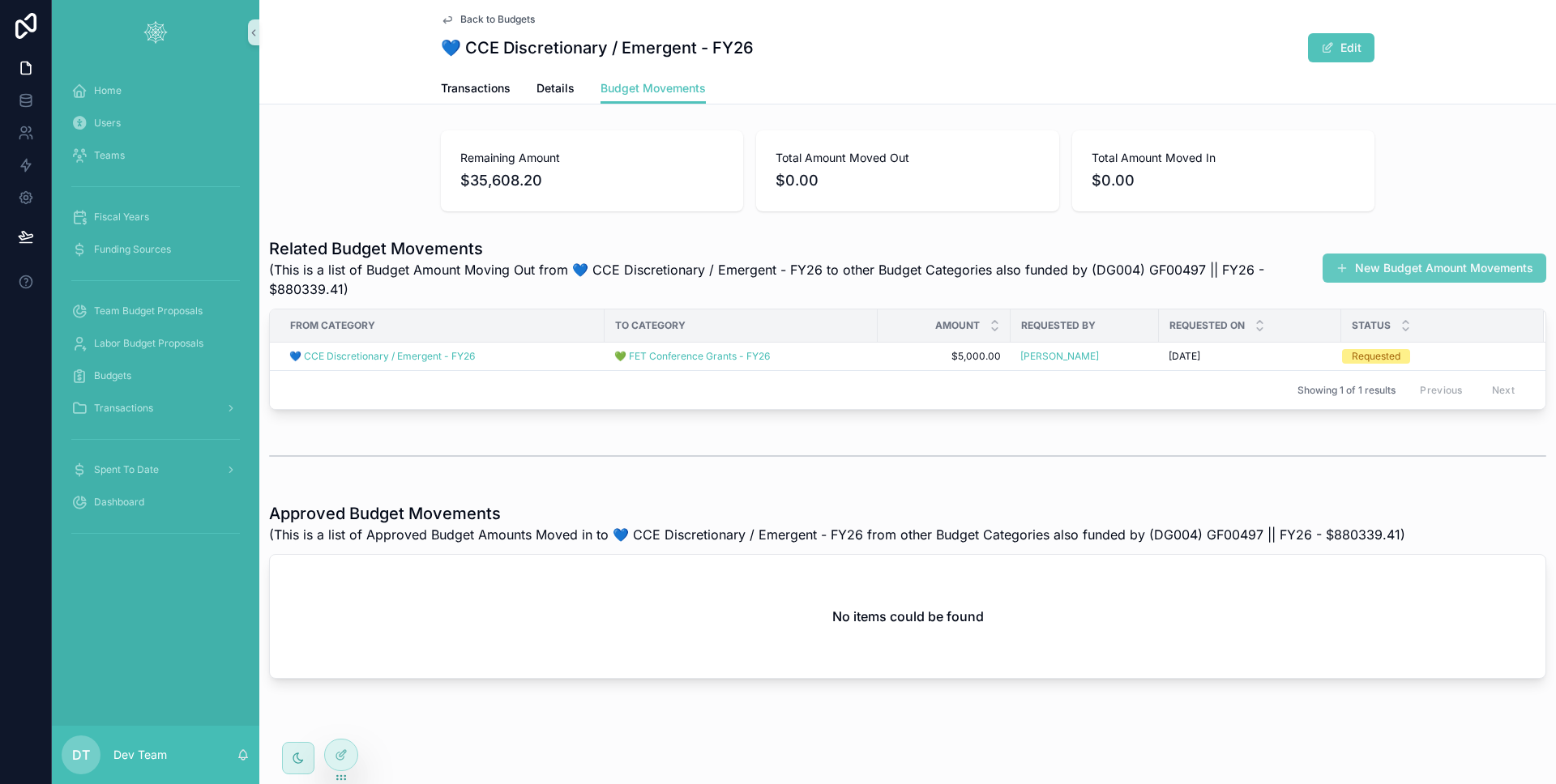
click at [1375, 269] on button "New Budget Amount Movements" at bounding box center [1433, 268] width 224 height 29
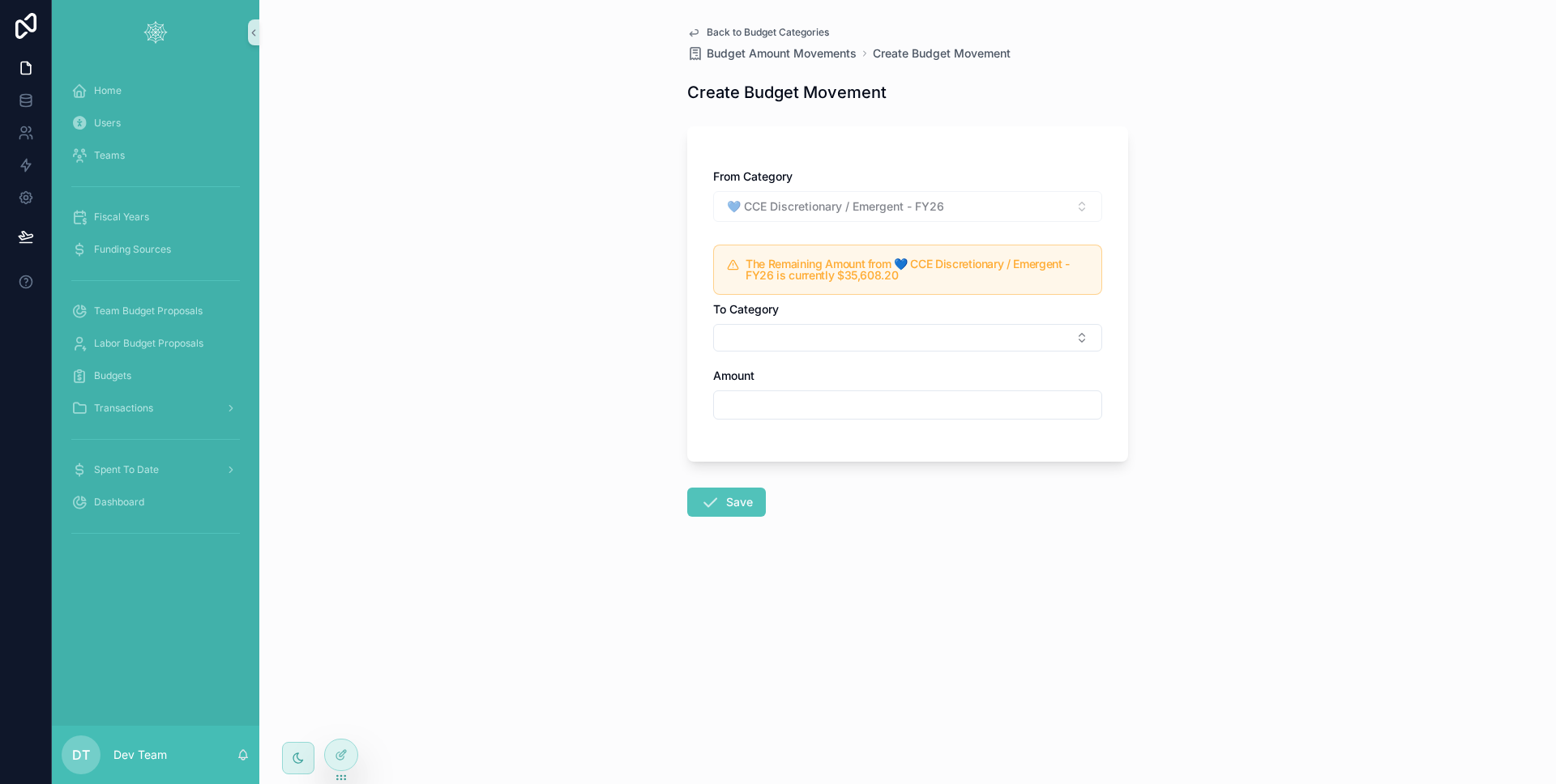
click at [802, 360] on div "From Category 💙 CCE Discretionary / Emergent - FY26 The Remaining Amount from 💙…" at bounding box center [908, 302] width 389 height 268
click at [801, 354] on div "From Category 💙 CCE Discretionary / Emergent - FY26 The Remaining Amount from 💙…" at bounding box center [908, 302] width 389 height 268
click at [801, 347] on button "Select Button" at bounding box center [908, 337] width 389 height 27
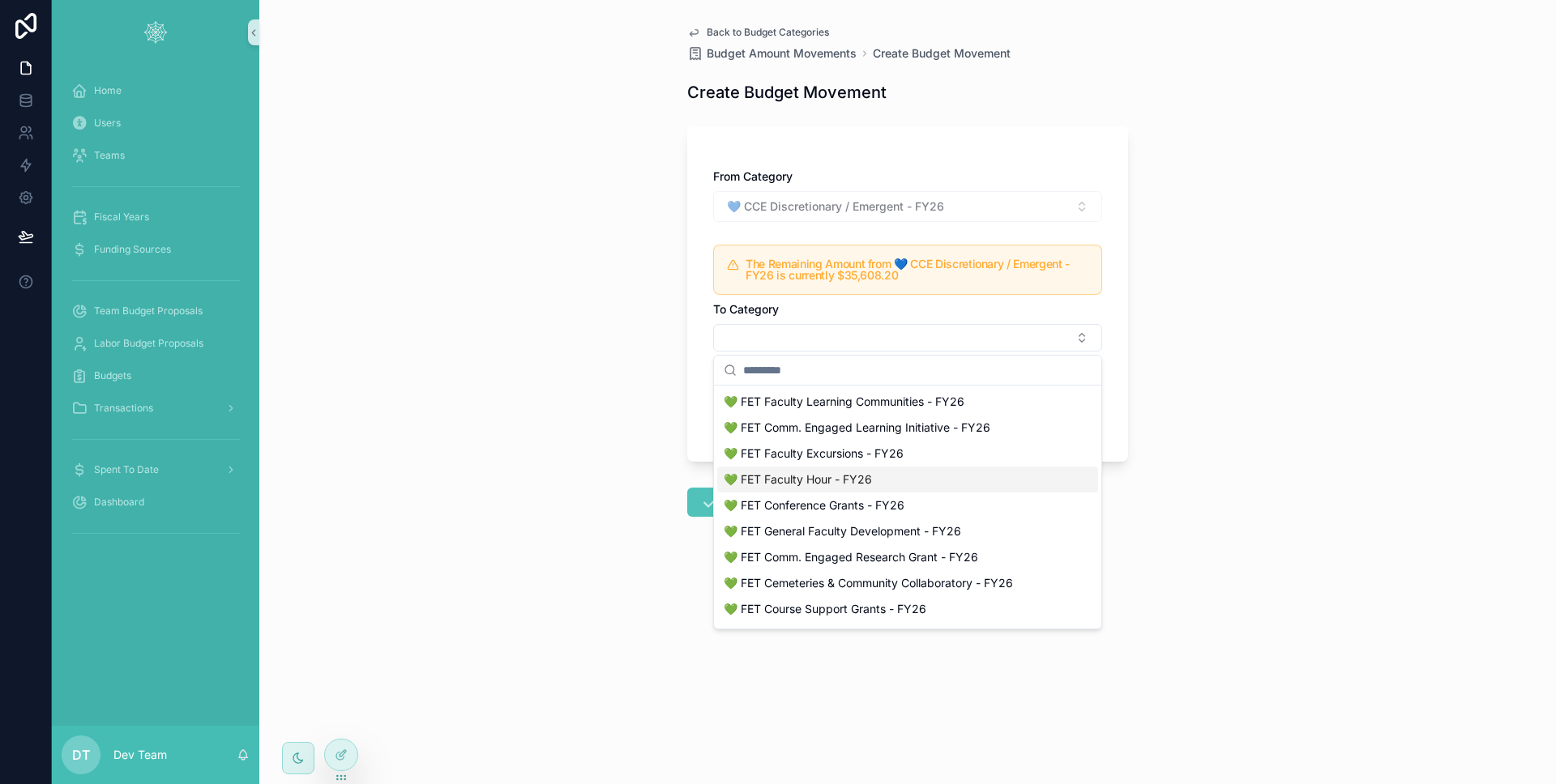
click at [806, 472] on span "💚 FET Faculty Hour - FY26" at bounding box center [797, 479] width 148 height 16
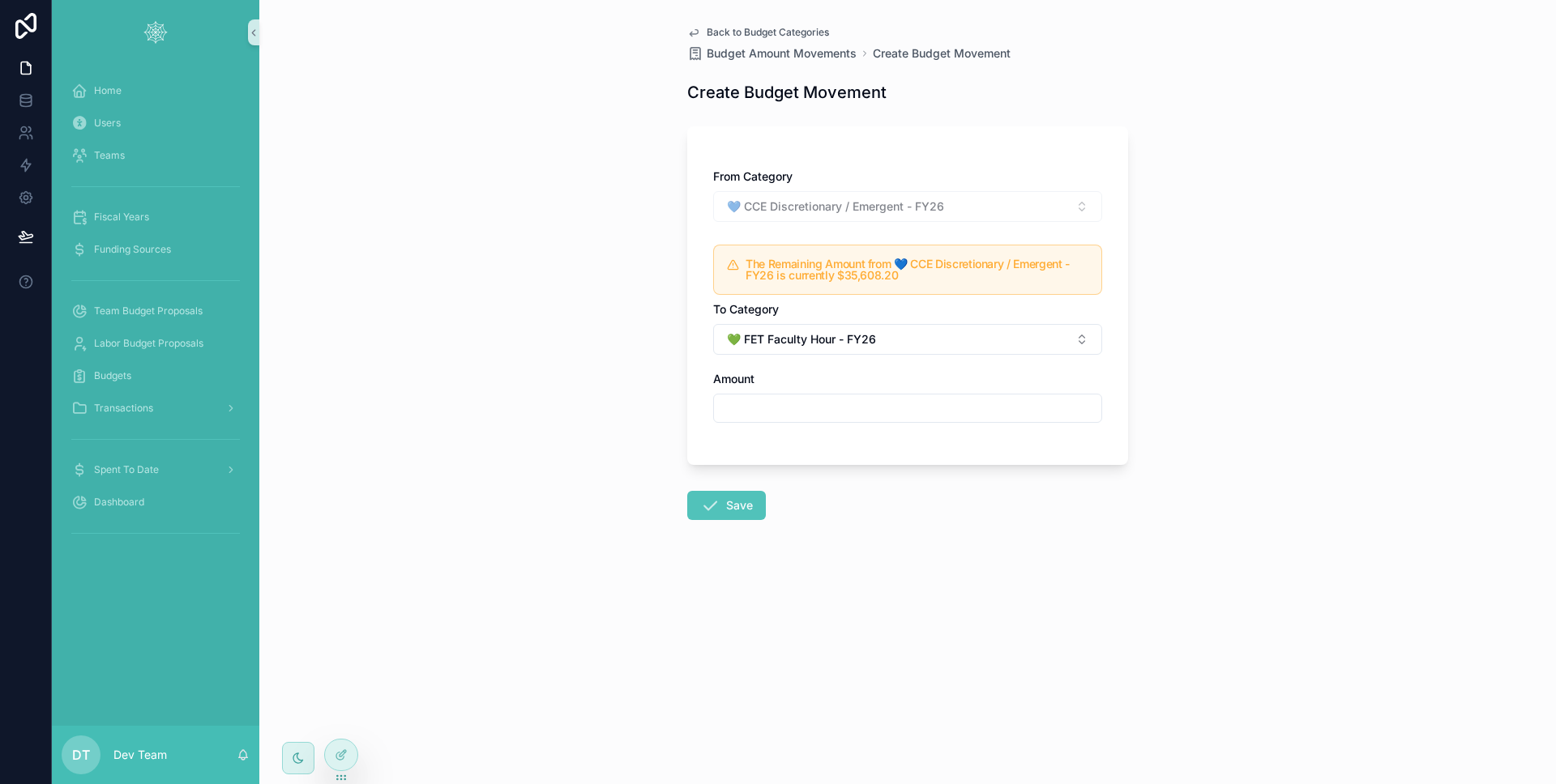
click at [783, 402] on input "scrollable content" at bounding box center [908, 408] width 387 height 22
type input "******"
click at [565, 451] on div "Back to Budget Categories Budget Amount Movements Create Budget Movement Create…" at bounding box center [908, 392] width 1297 height 784
click at [746, 501] on button "Save" at bounding box center [726, 505] width 79 height 29
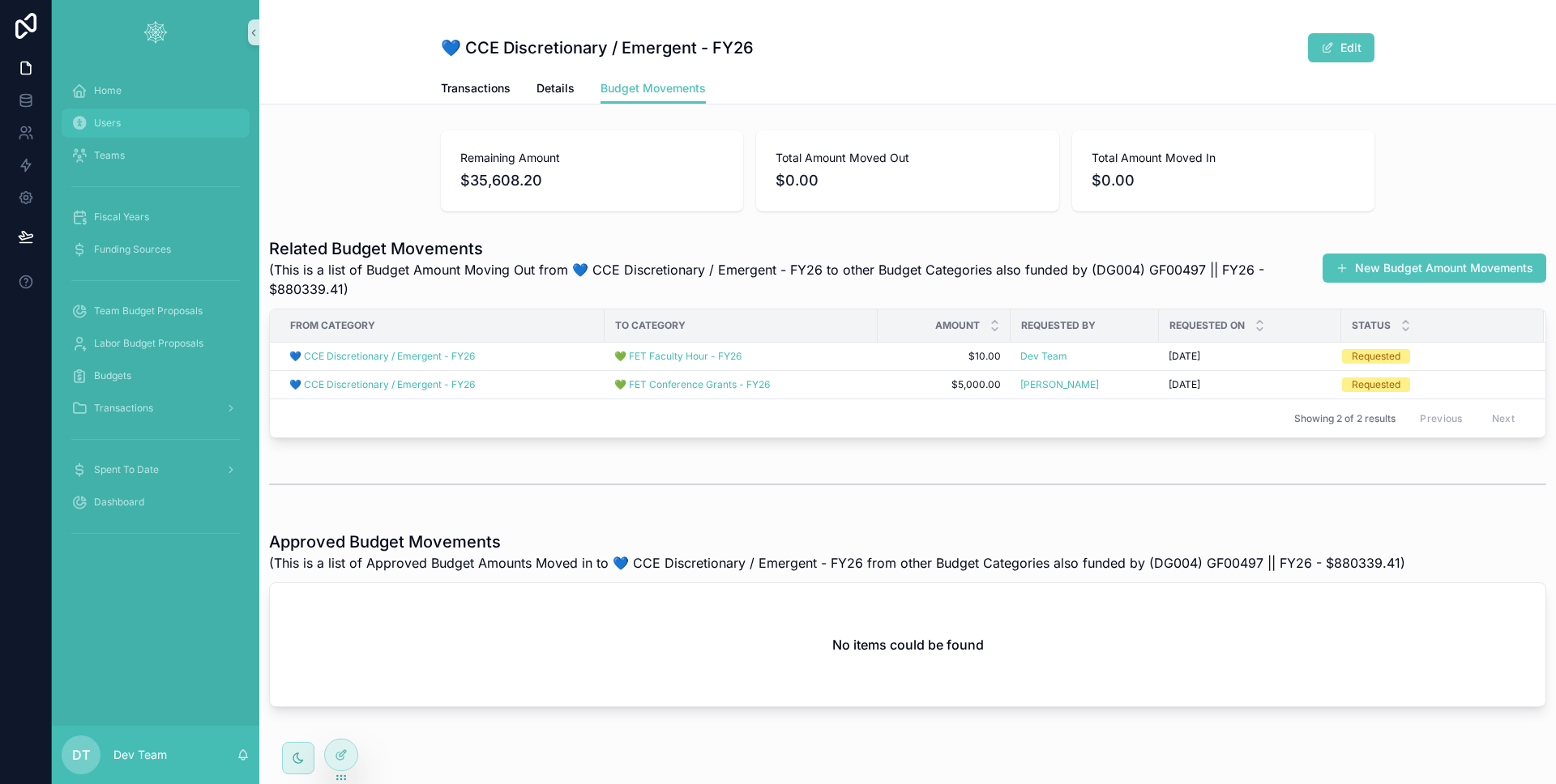
click at [117, 122] on span "Users" at bounding box center [107, 123] width 27 height 13
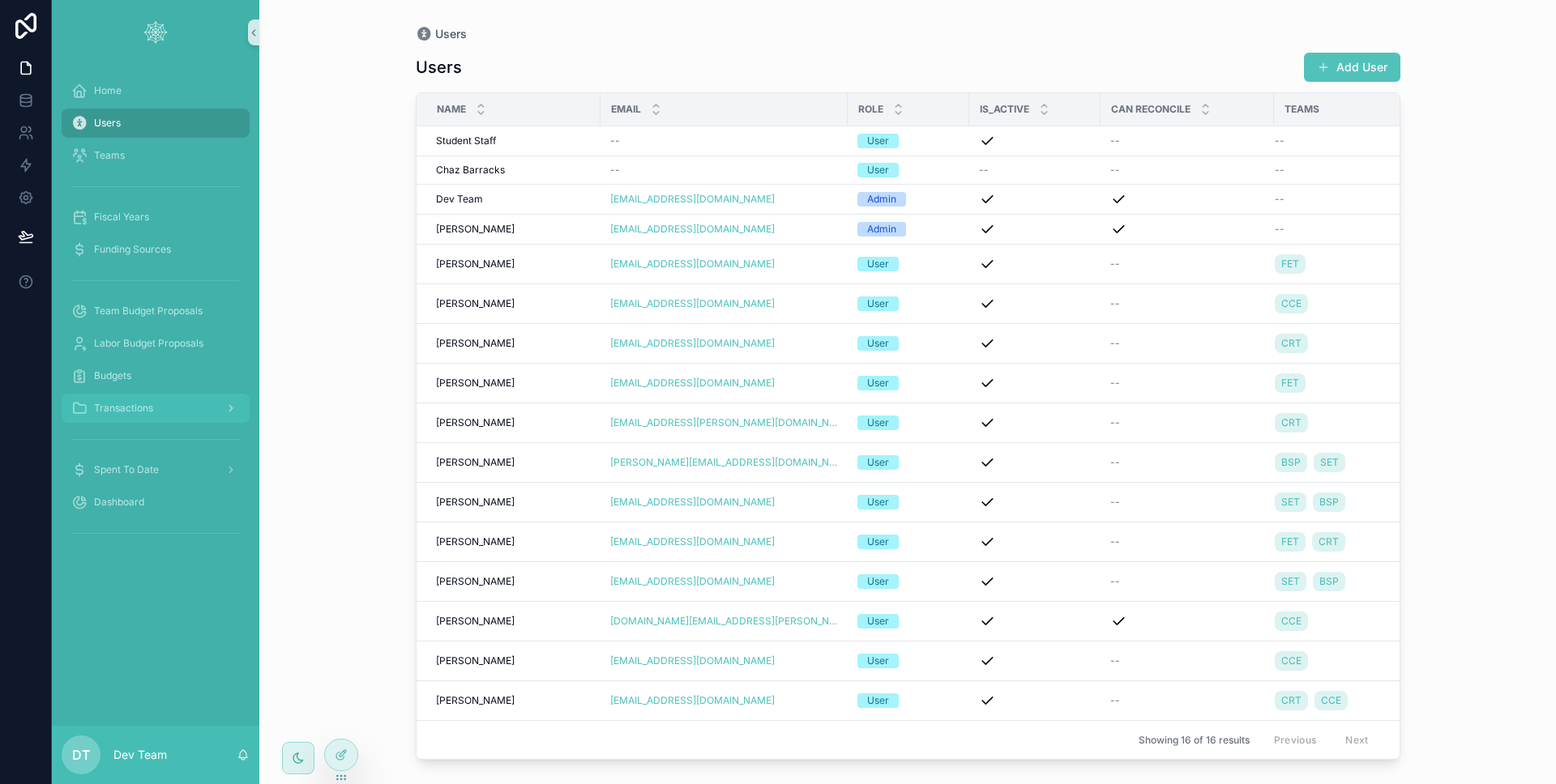
click at [156, 397] on div "Transactions" at bounding box center [155, 409] width 168 height 26
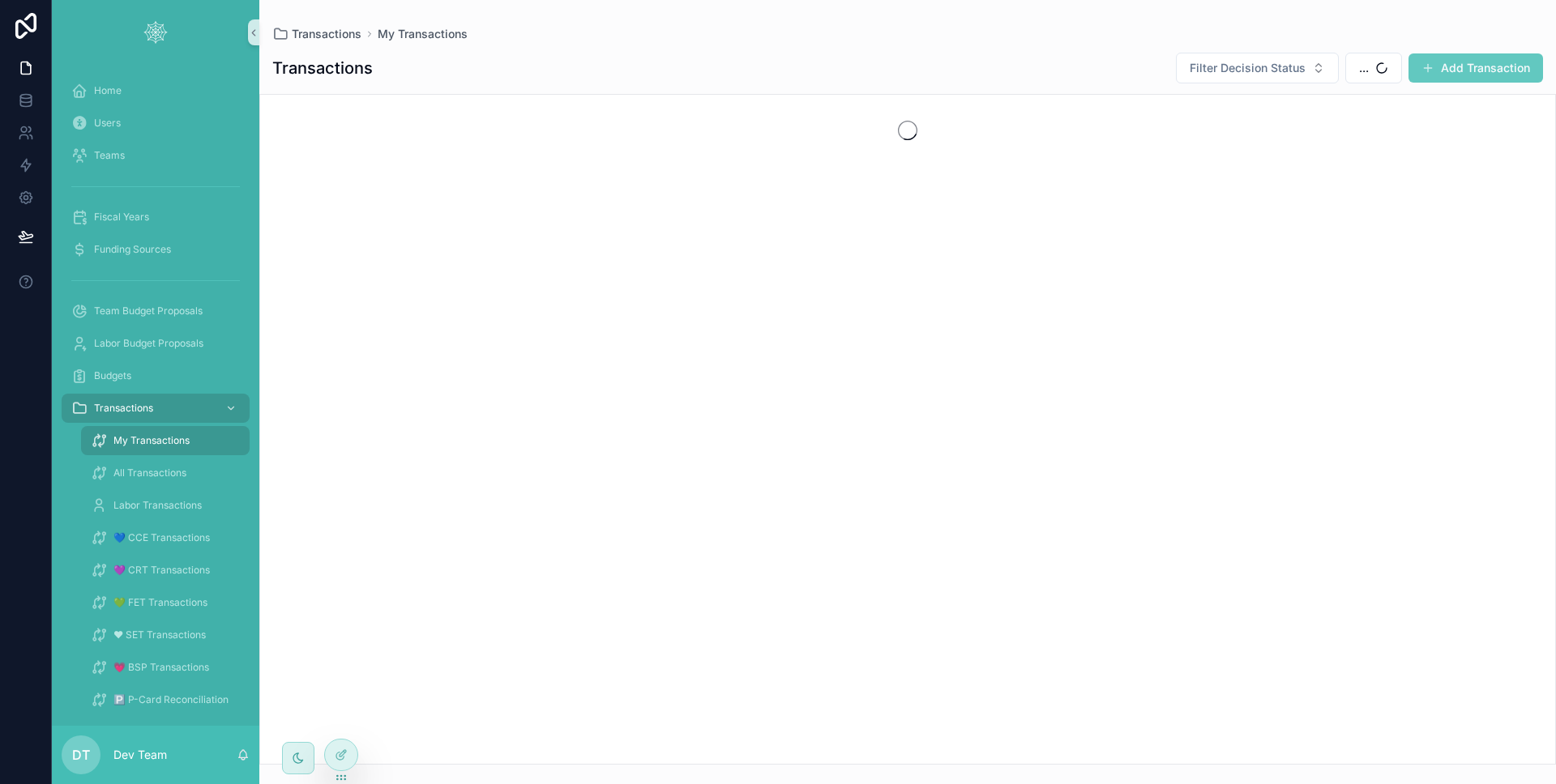
click at [1443, 71] on button "Add Transaction" at bounding box center [1476, 67] width 135 height 29
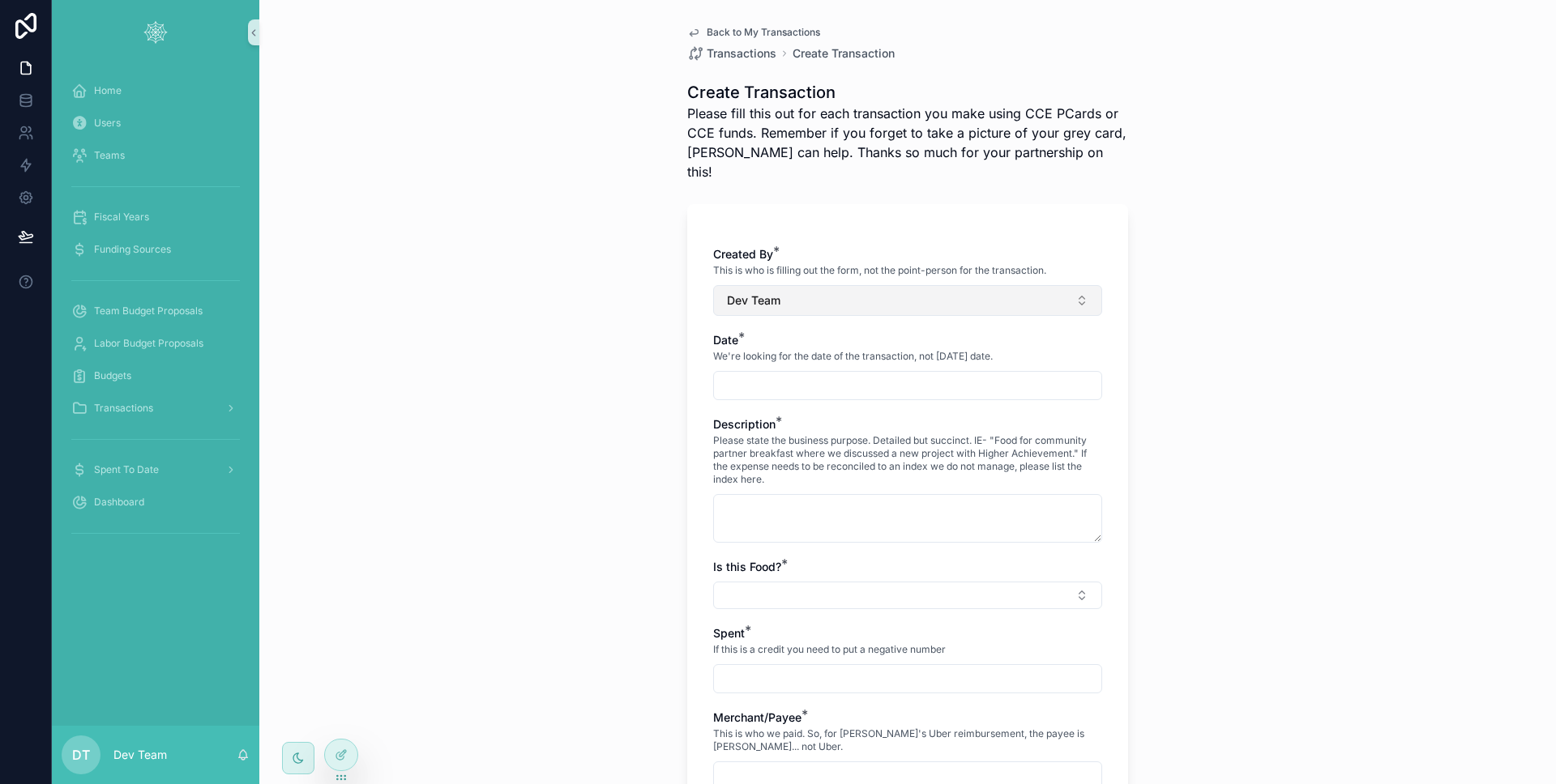
click at [833, 285] on button "Dev Team" at bounding box center [908, 300] width 389 height 31
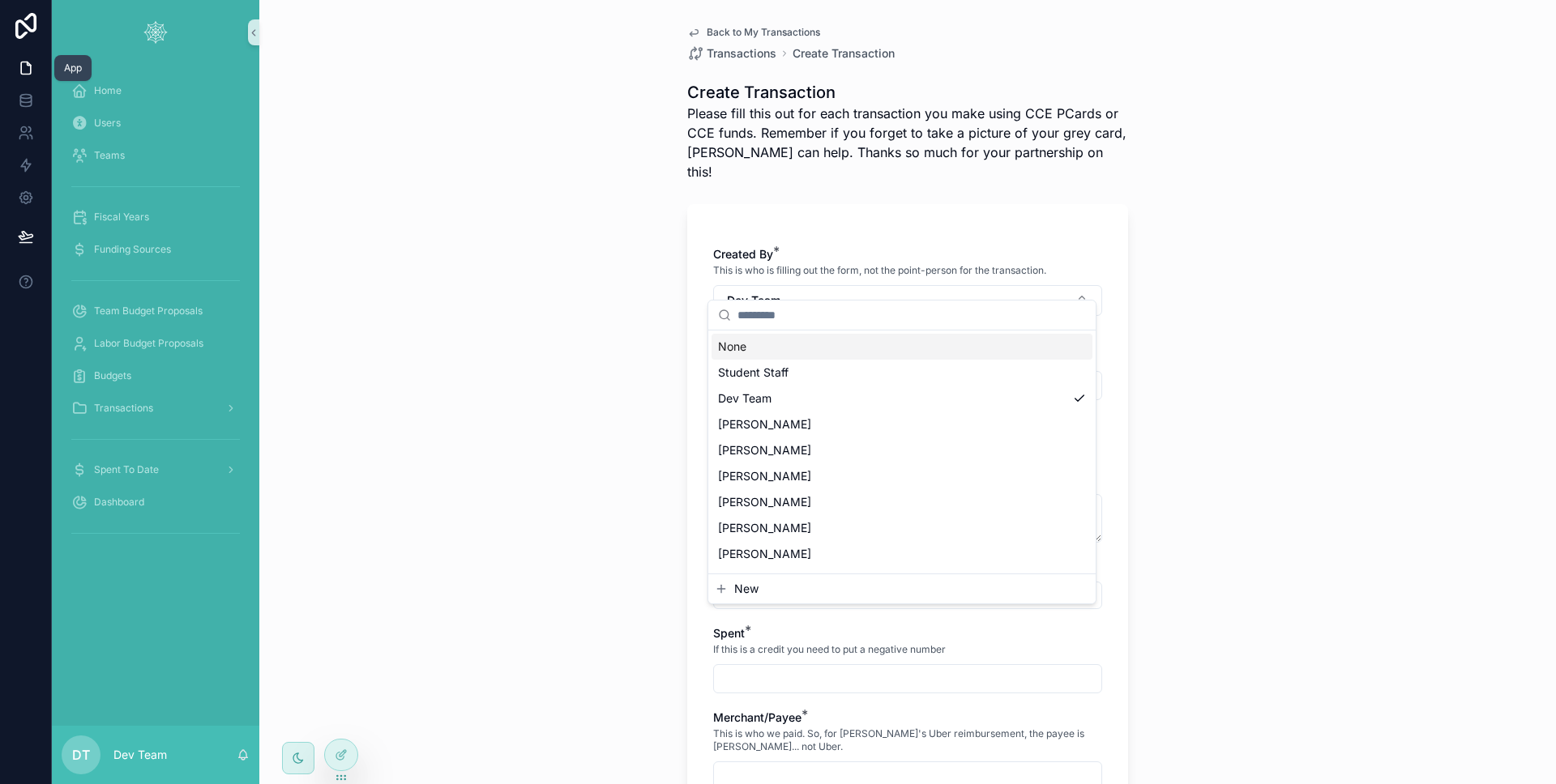
click at [14, 69] on link at bounding box center [25, 67] width 51 height 33
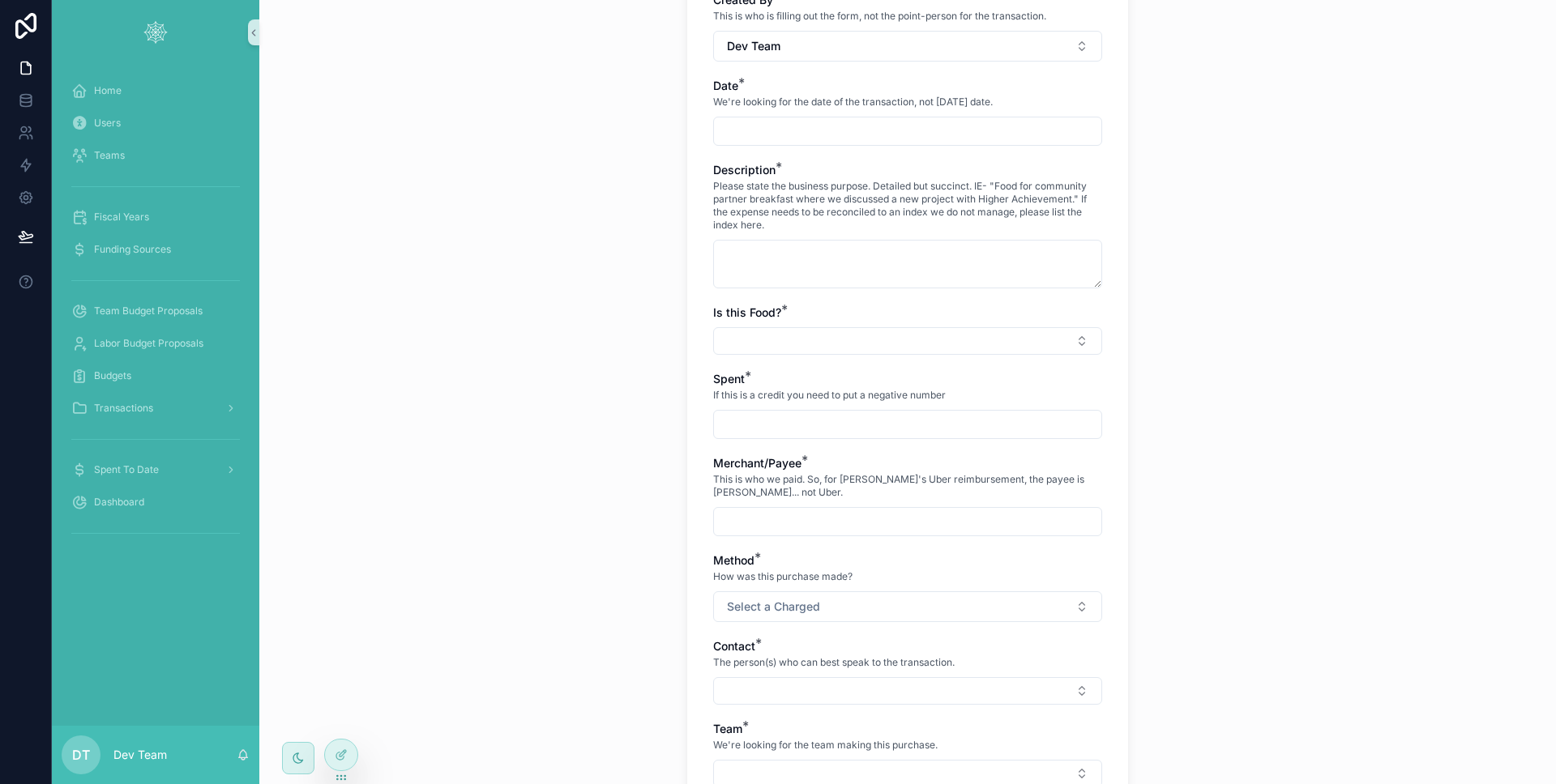
scroll to position [386, 0]
